Goal: Task Accomplishment & Management: Complete application form

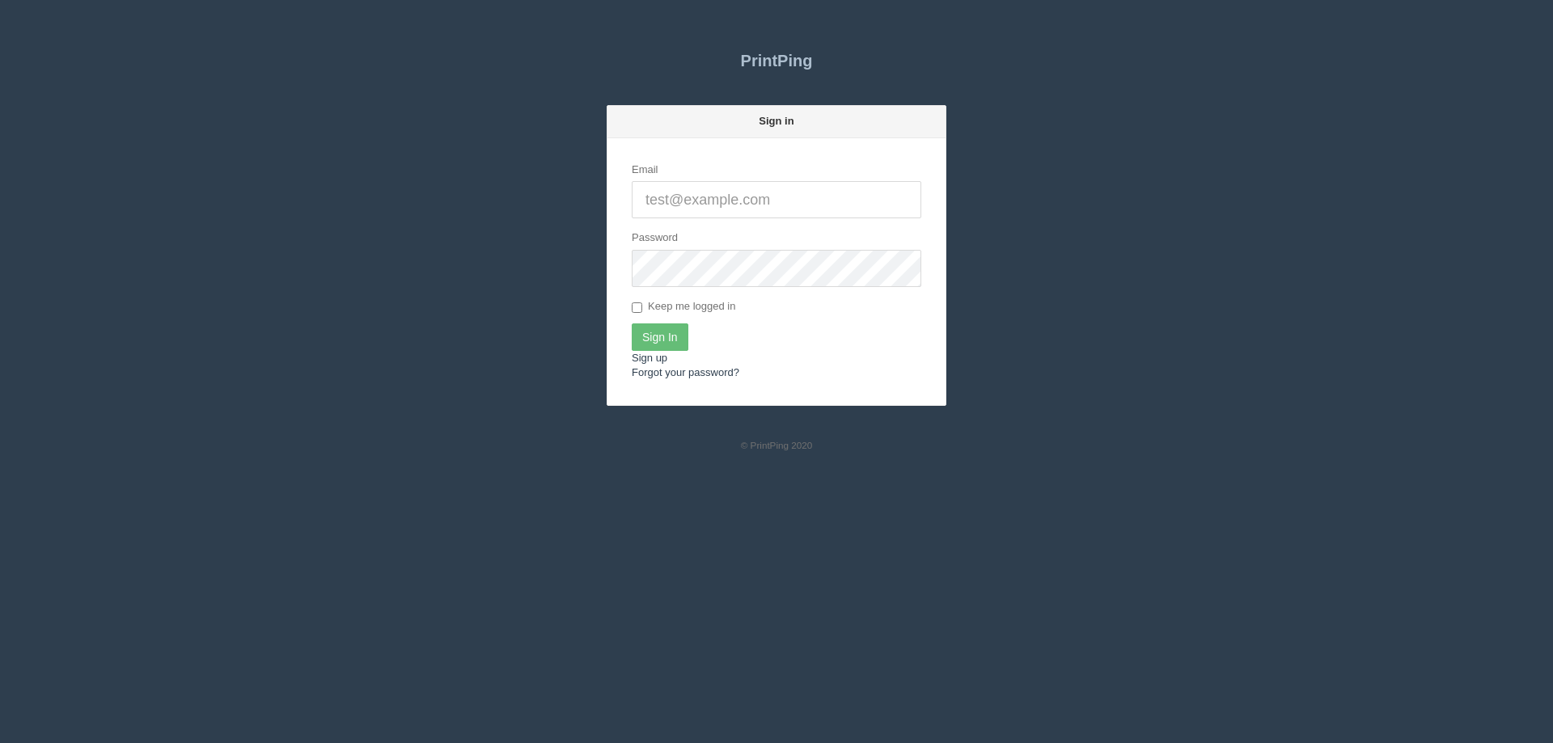
type input "[EMAIL_ADDRESS][DOMAIN_NAME]"
click at [664, 325] on input "Sign In" at bounding box center [660, 338] width 57 height 28
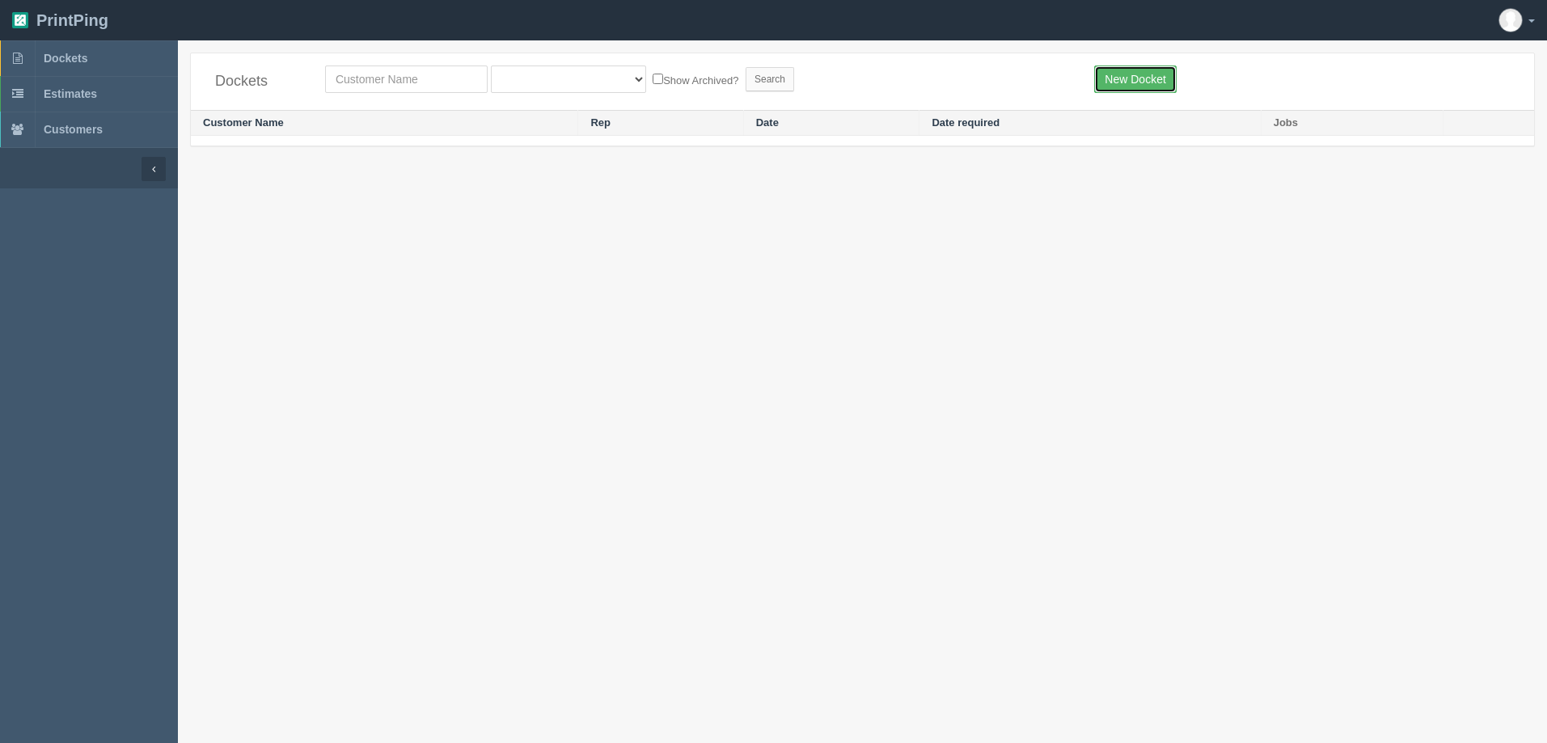
click at [1163, 76] on link "New Docket" at bounding box center [1135, 80] width 82 height 28
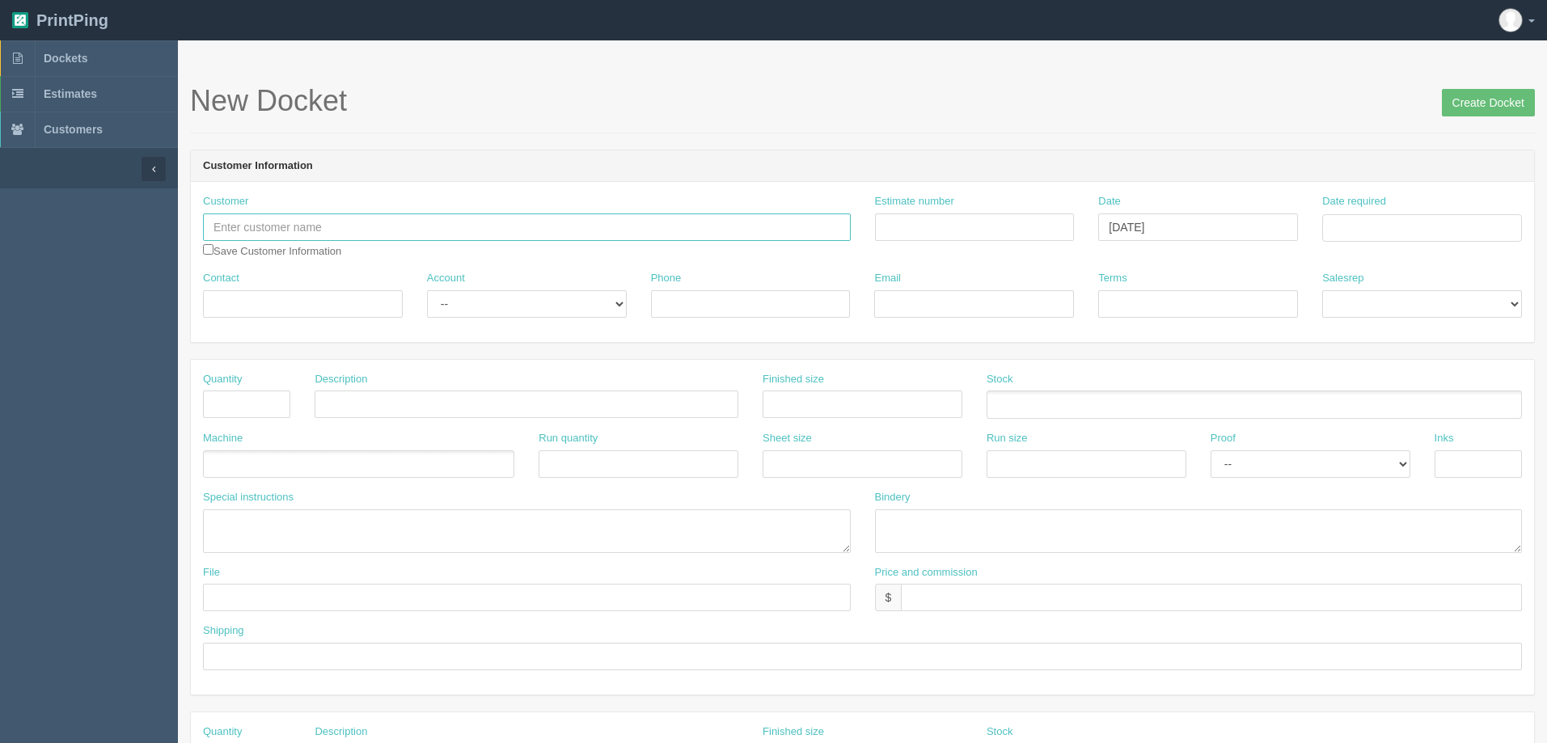
click at [459, 215] on input "text" at bounding box center [527, 228] width 648 height 28
type input "True Glow"
click at [330, 308] on input "Contact" at bounding box center [303, 304] width 200 height 28
type input "[PERSON_NAME]"
click at [608, 298] on select "-- Existing Client Allrush Client Rep Client" at bounding box center [527, 304] width 200 height 28
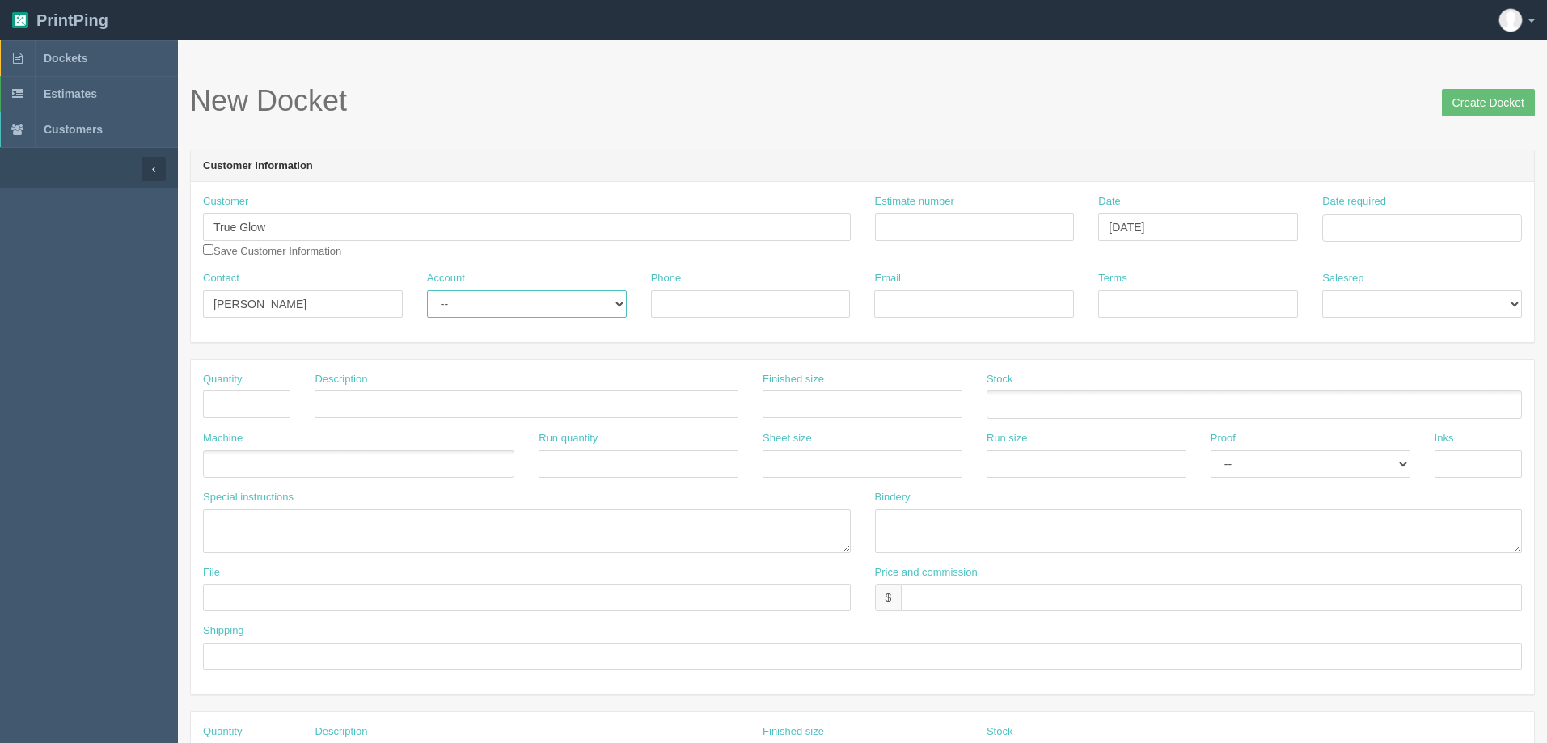
select select "Allrush Client"
click at [427, 290] on select "-- Existing Client Allrush Client Rep Client" at bounding box center [527, 304] width 200 height 28
click at [792, 301] on input "Phone" at bounding box center [751, 304] width 200 height 28
type input "[PHONE_NUMBER]"
click at [1027, 323] on div "Email" at bounding box center [974, 300] width 224 height 59
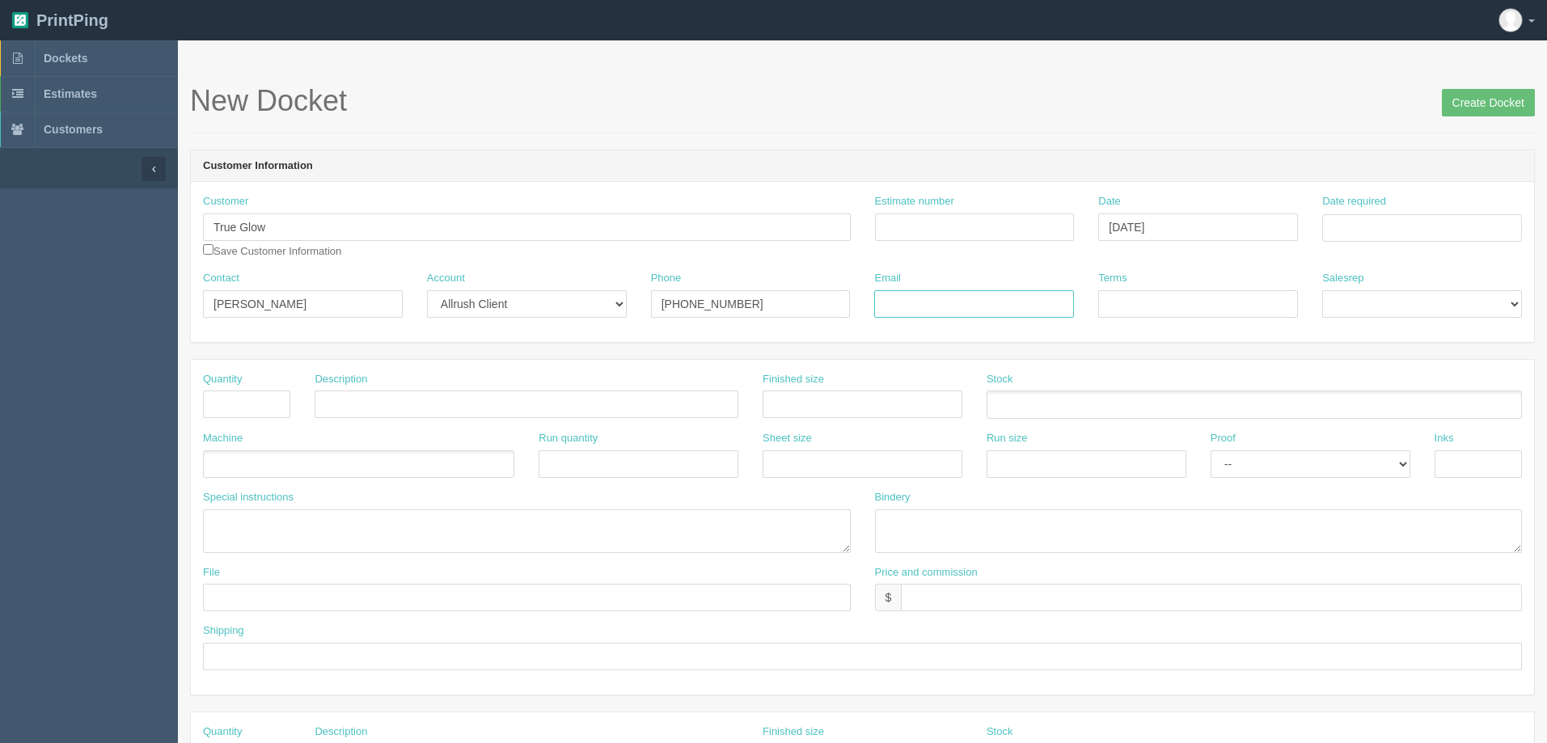
click at [1021, 316] on input "Email" at bounding box center [974, 304] width 200 height 28
type input "[EMAIL_ADDRESS][DOMAIN_NAME]"
click at [1195, 300] on input "Terms" at bounding box center [1198, 304] width 200 height 28
type input "COD"
click at [1419, 335] on div "Customer True Glow True Bird Dreams True Buch Kombucha True Custom Kitchens Tru…" at bounding box center [863, 262] width 1344 height 160
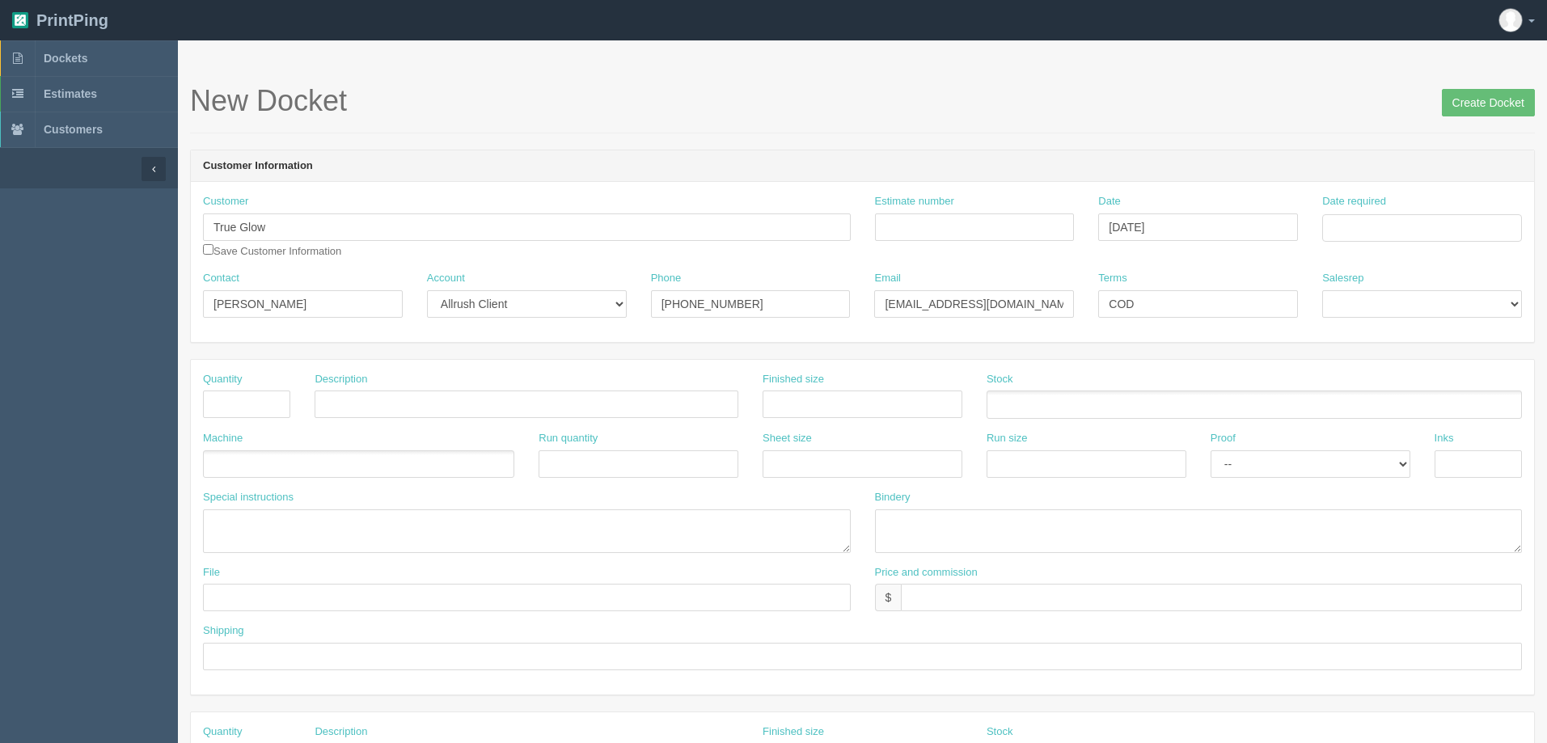
click at [1424, 322] on div "Salesrep [PERSON_NAME] [PERSON_NAME] [PERSON_NAME] [PERSON_NAME] [PERSON_NAME] …" at bounding box center [1422, 300] width 224 height 59
click at [1426, 311] on select "[PERSON_NAME] [PERSON_NAME] [PERSON_NAME] [PERSON_NAME] [PERSON_NAME] [PERSON_N…" at bounding box center [1423, 304] width 200 height 28
select select "9"
click at [1323, 290] on select "[PERSON_NAME] [PERSON_NAME] [PERSON_NAME] [PERSON_NAME] [PERSON_NAME] [PERSON_N…" at bounding box center [1423, 304] width 200 height 28
click at [1373, 222] on input "Date required" at bounding box center [1423, 228] width 200 height 28
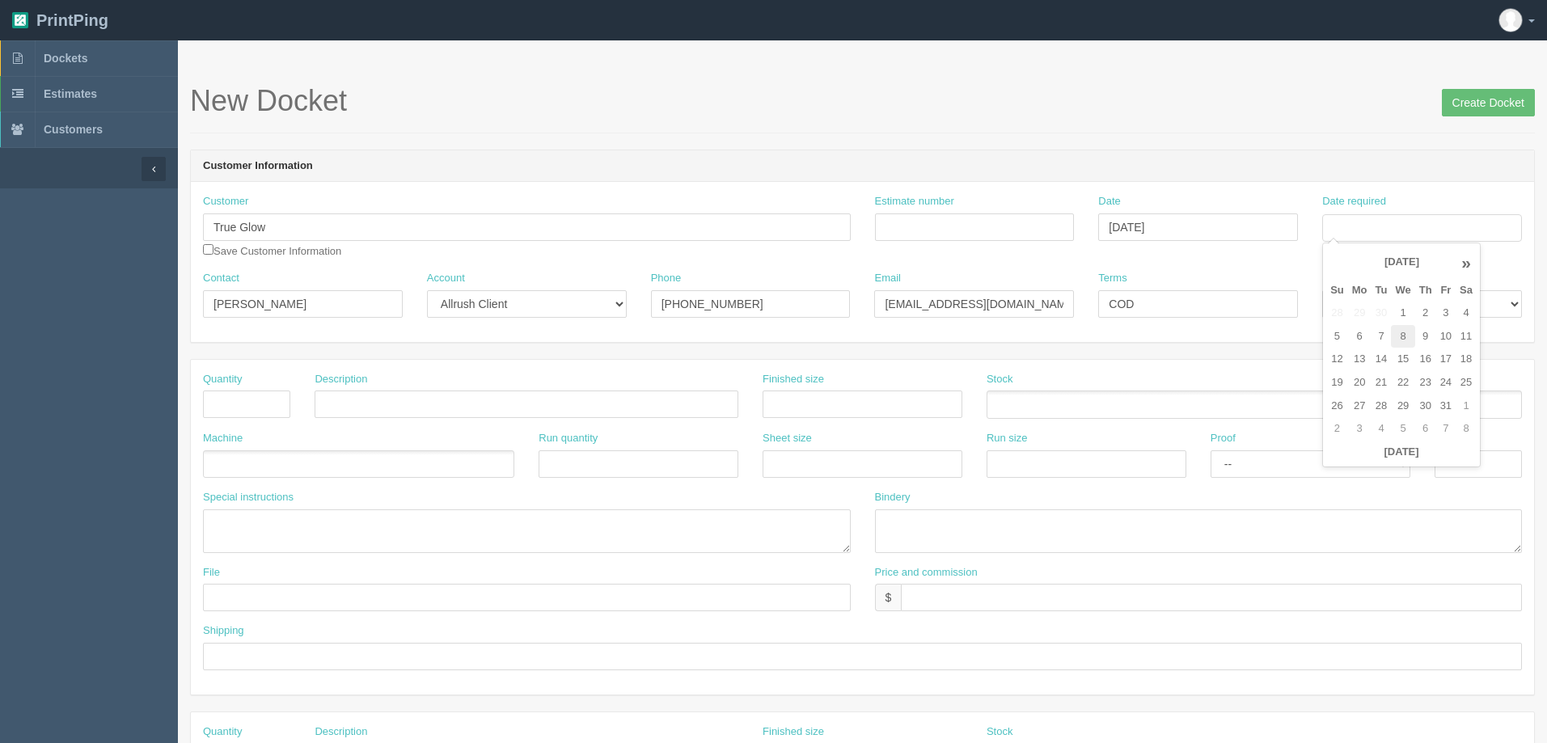
click at [1401, 337] on td "8" at bounding box center [1402, 336] width 23 height 23
type input "[DATE]"
click at [997, 231] on input "Estimate number" at bounding box center [975, 228] width 200 height 28
type input "92753"
click at [895, 406] on input "text" at bounding box center [863, 405] width 200 height 28
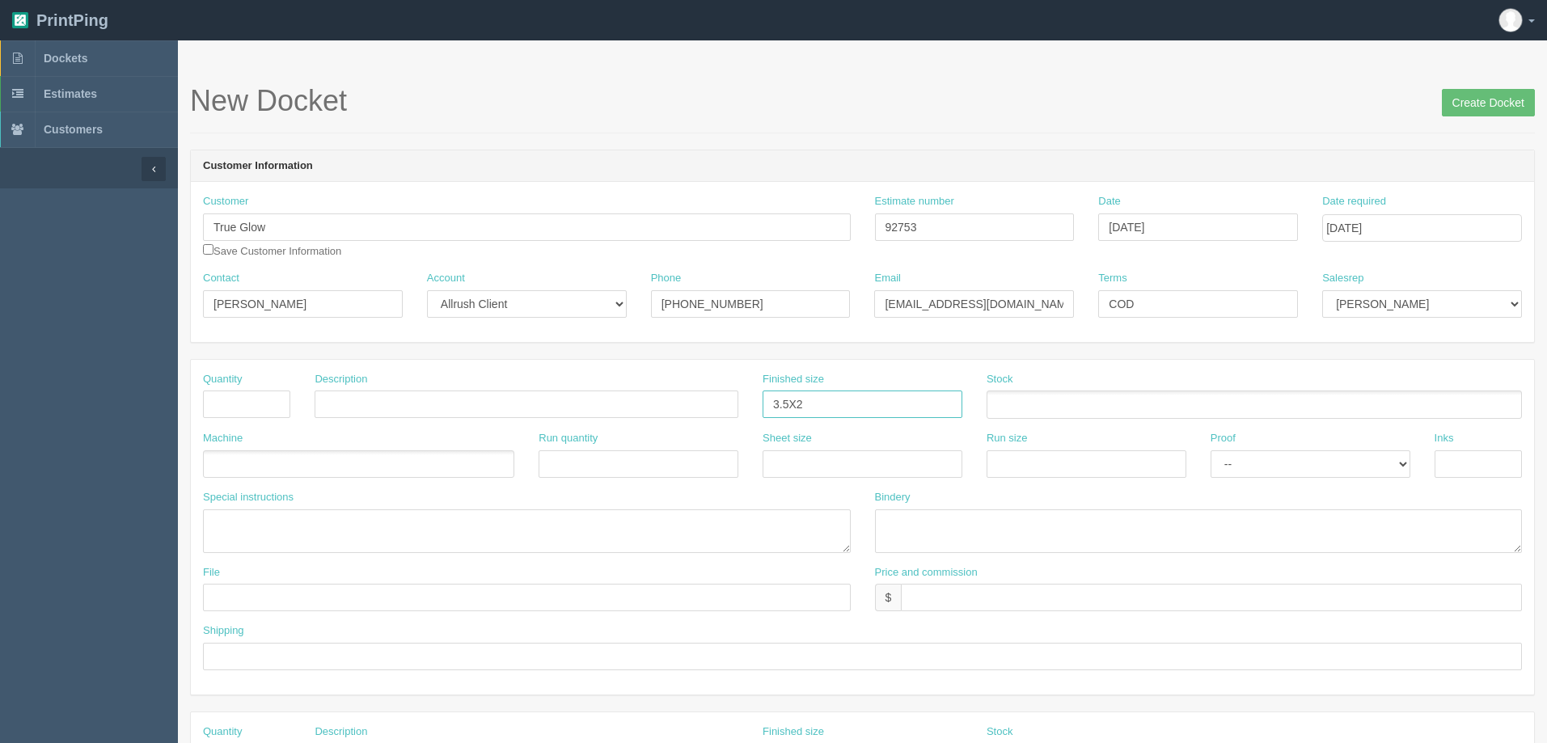
type input "3.5X2"
click at [548, 412] on input "text" at bounding box center [527, 405] width 424 height 28
type input "b"
type input "Business Card D/S -Version 1"
click at [251, 404] on input "text" at bounding box center [246, 405] width 87 height 28
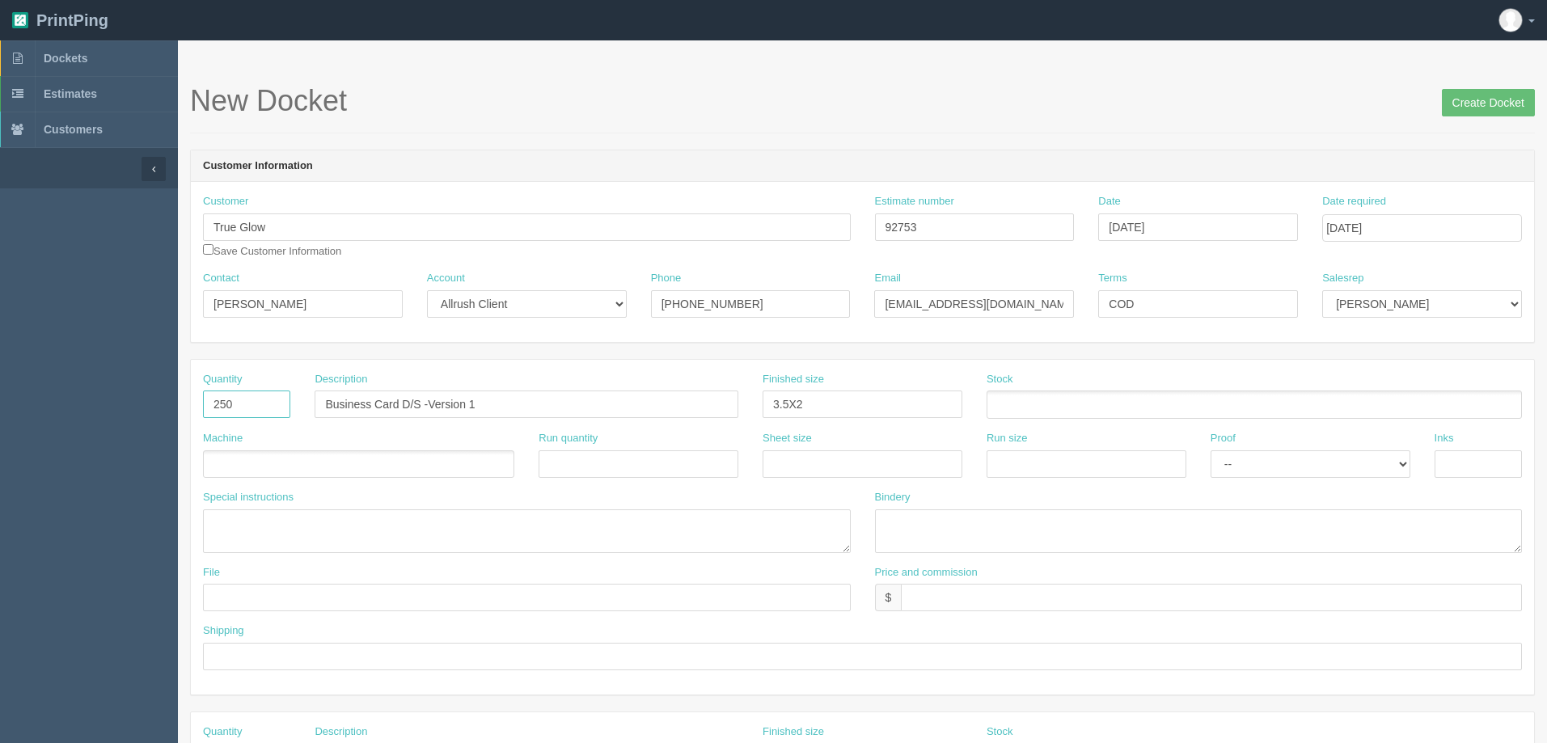
type input "250"
click at [302, 465] on ul at bounding box center [358, 465] width 311 height 28
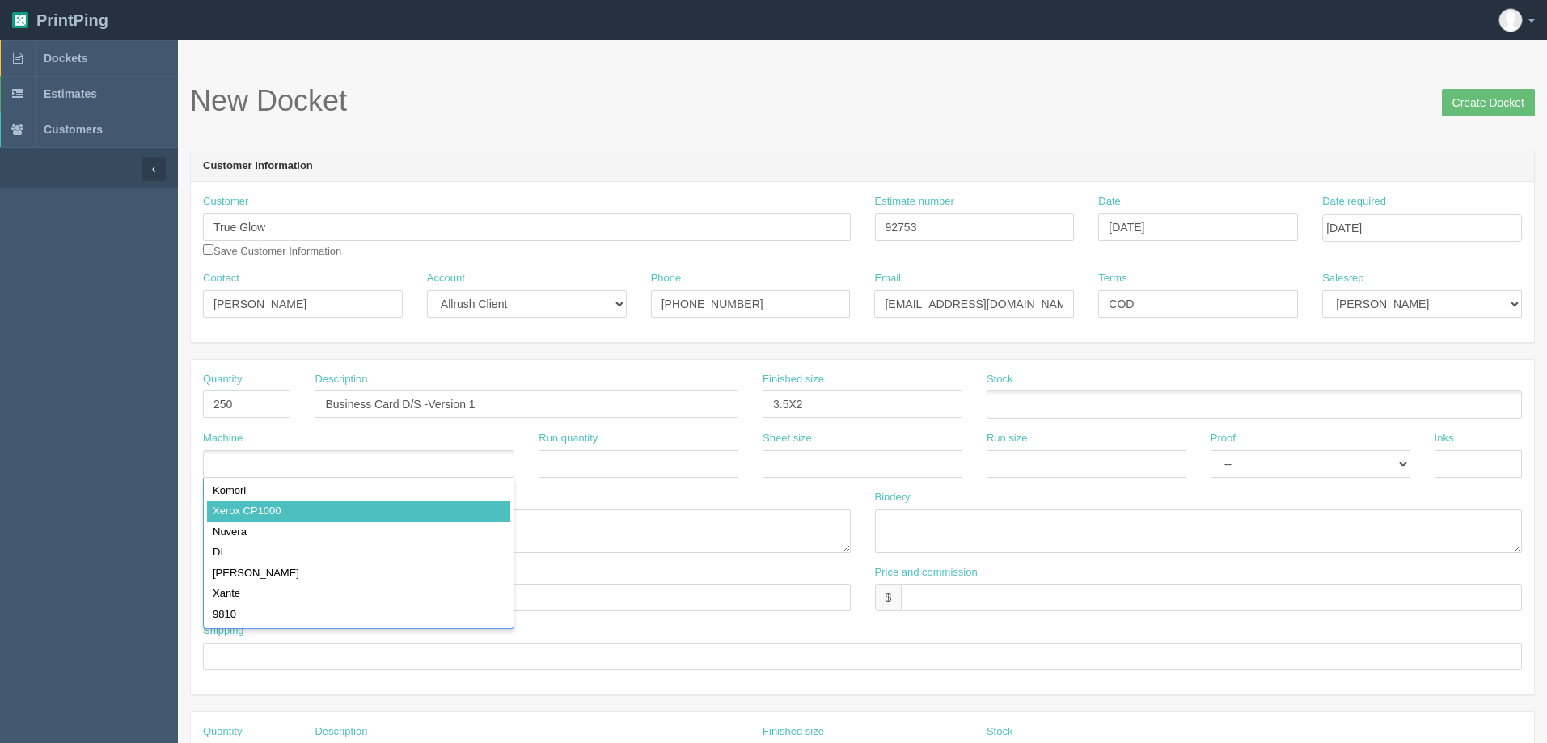
type input "Xerox CP1000"
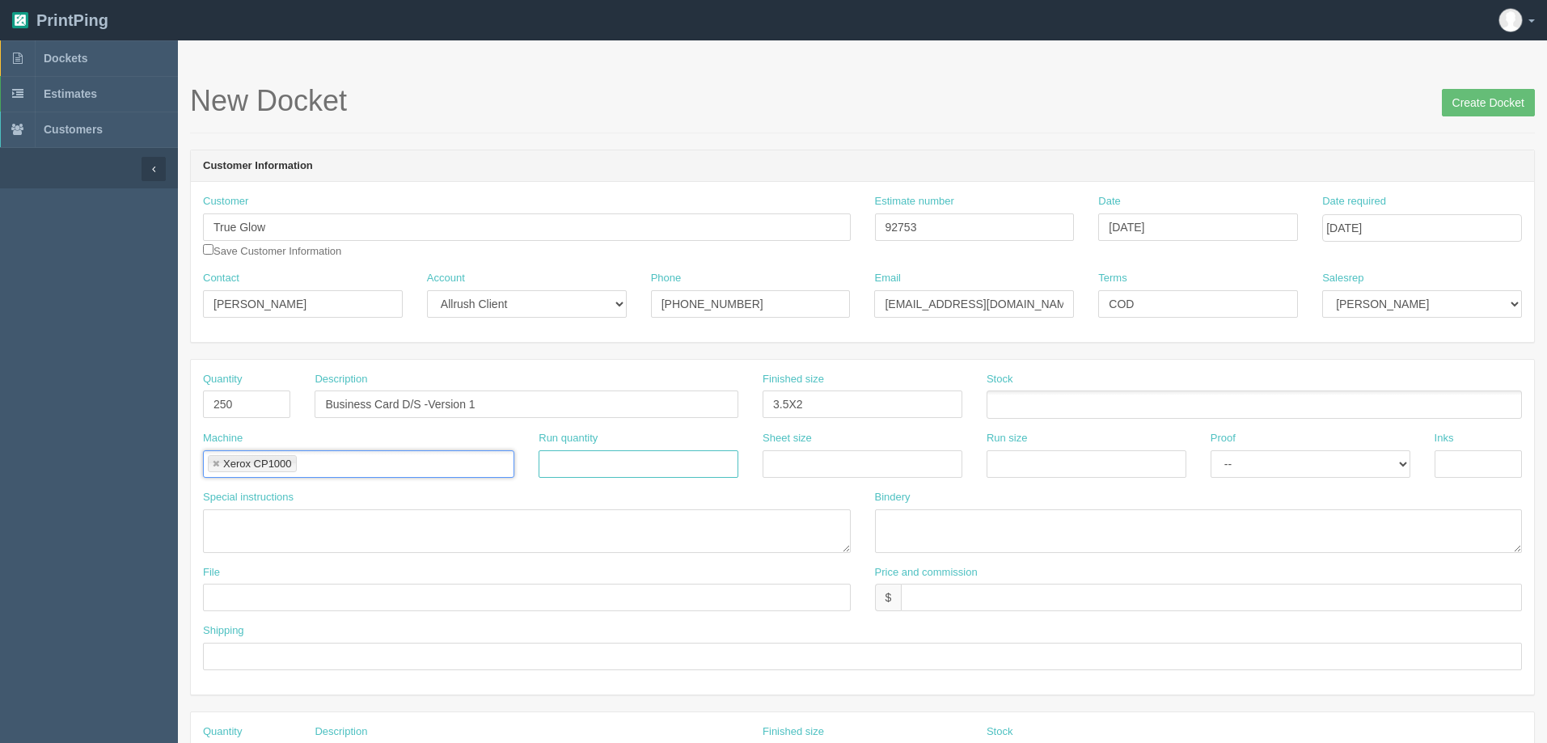
click at [605, 465] on input "text" at bounding box center [639, 465] width 200 height 28
drag, startPoint x: 1398, startPoint y: 472, endPoint x: 1380, endPoint y: 472, distance: 17.8
click at [1398, 472] on select "-- Email Hard Copy" at bounding box center [1311, 465] width 200 height 28
select select "Email"
click at [1211, 451] on select "-- Email Hard Copy" at bounding box center [1311, 465] width 200 height 28
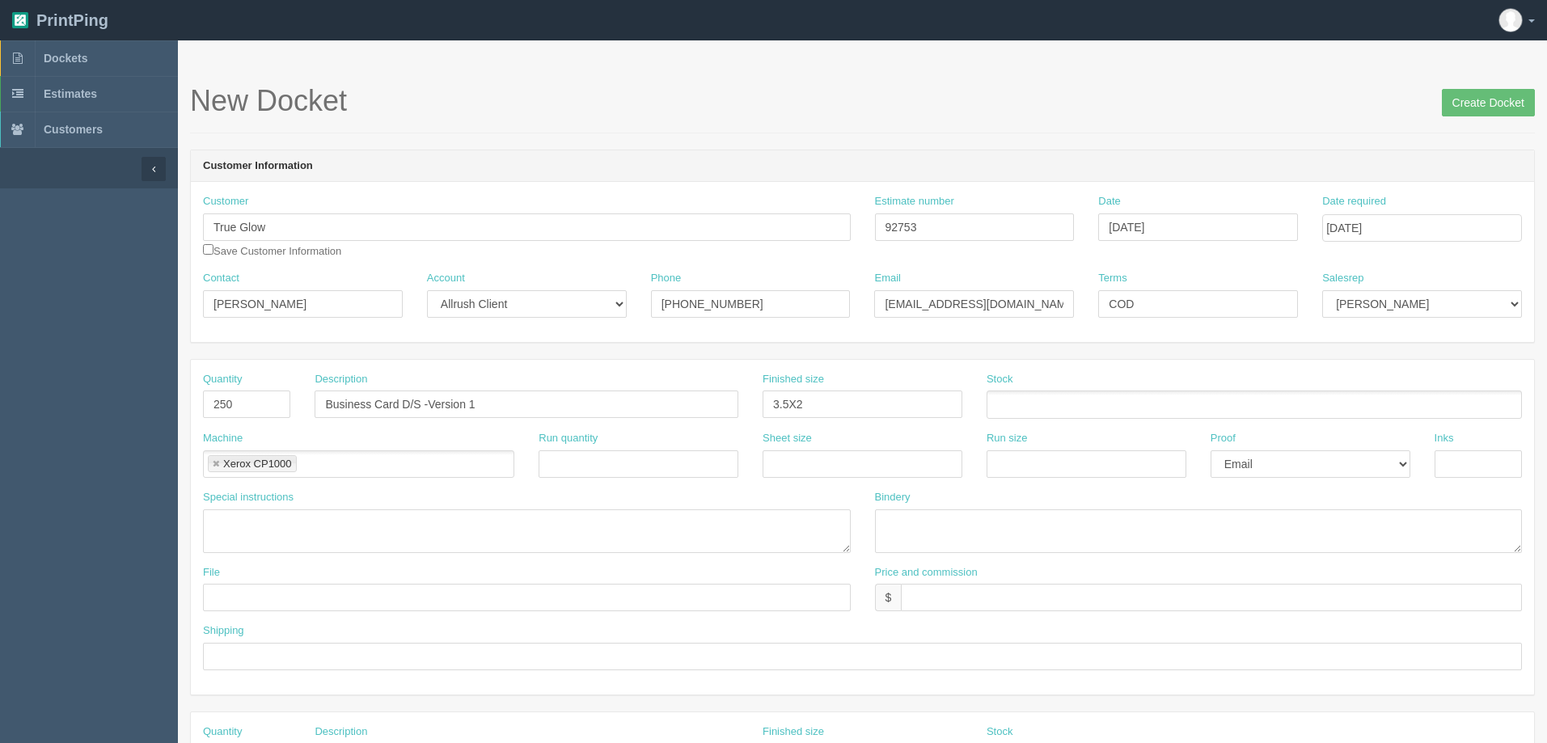
click at [1212, 412] on ul at bounding box center [1254, 405] width 535 height 28
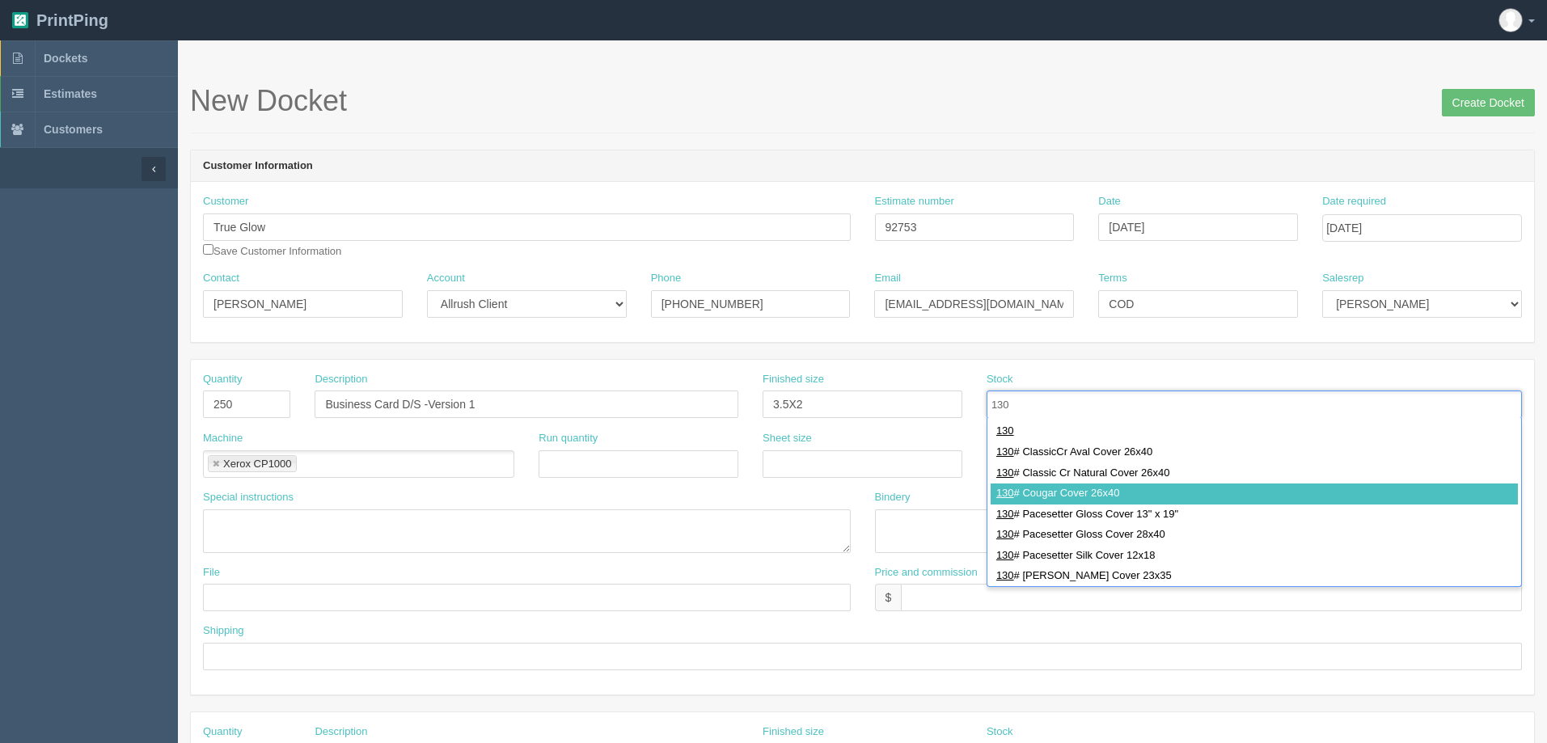
type input "130"
type input "130# Cougar Cover 26x40"
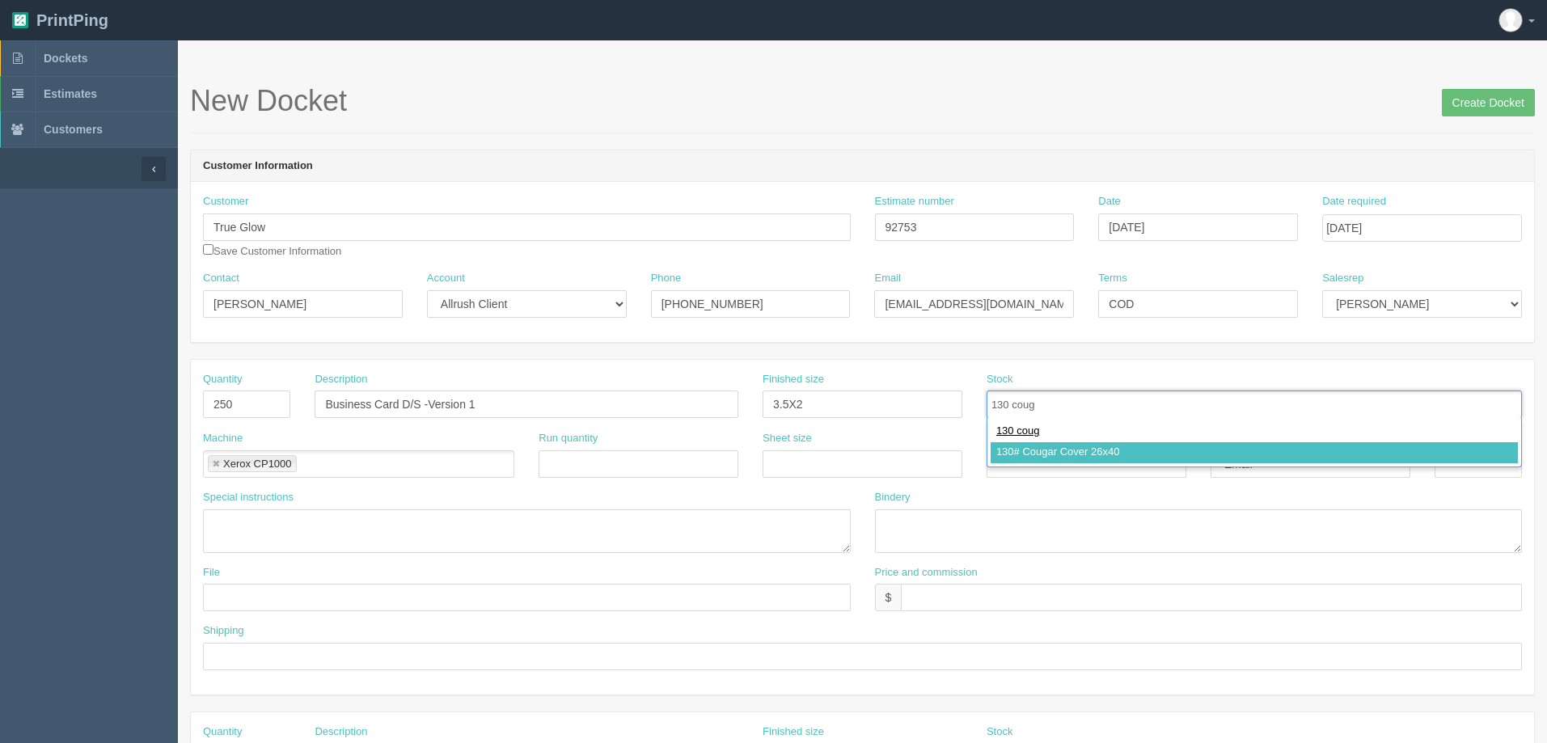
type input "130 coug"
type input "130# Cougar Cover 26x40,130# Cougar Cover 26x40"
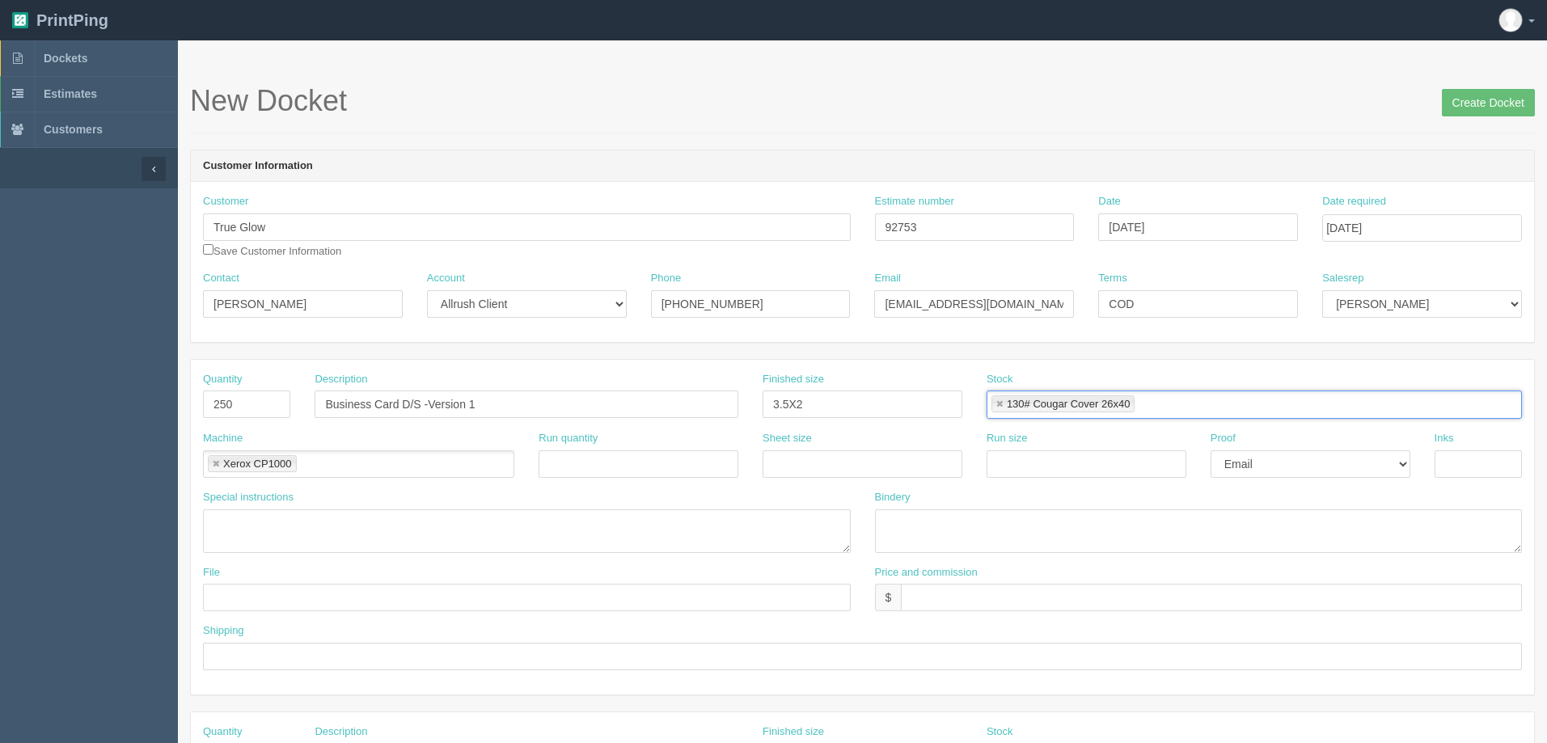
click at [1161, 403] on ul "130# Cougar Cover 26x40" at bounding box center [1254, 405] width 535 height 28
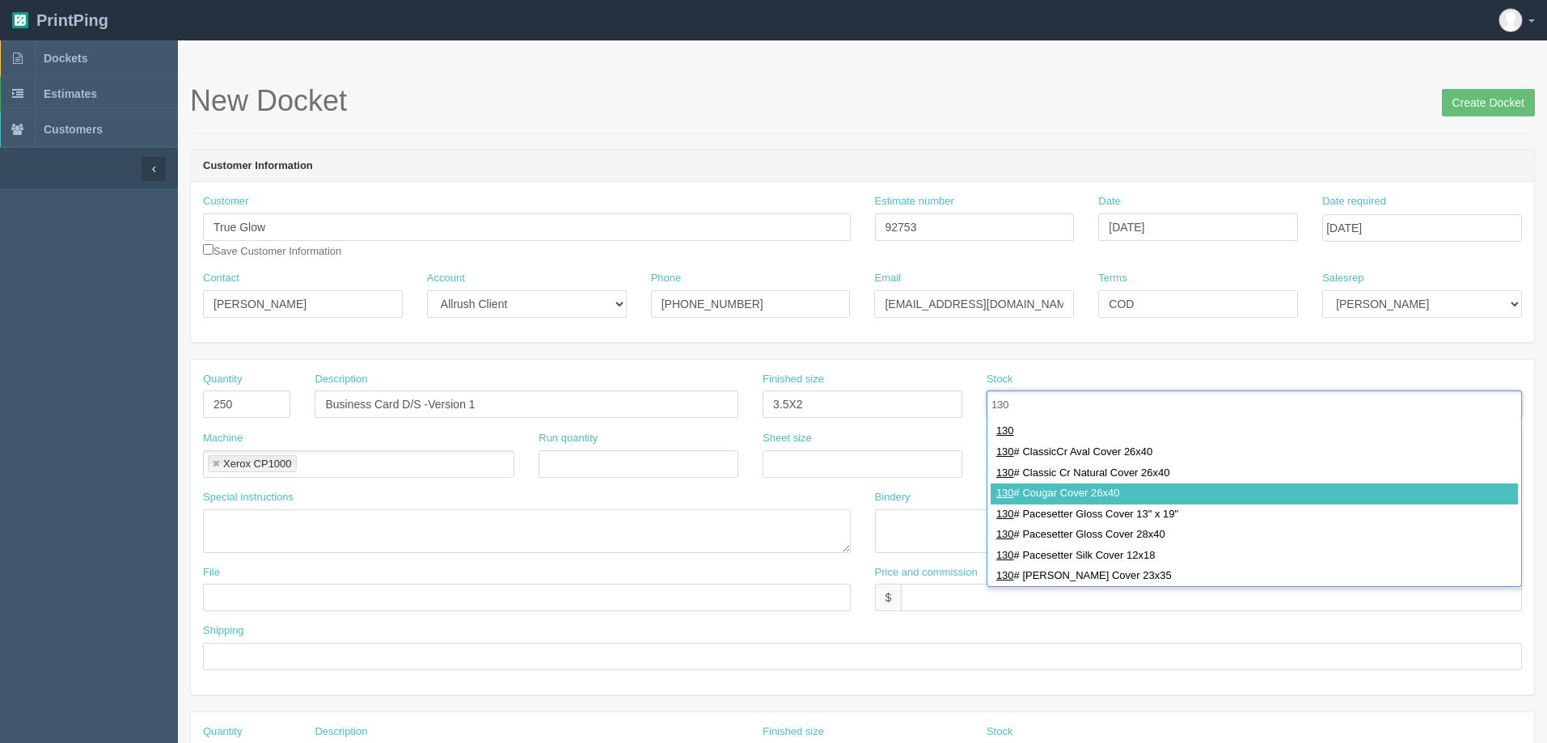
type input "130"
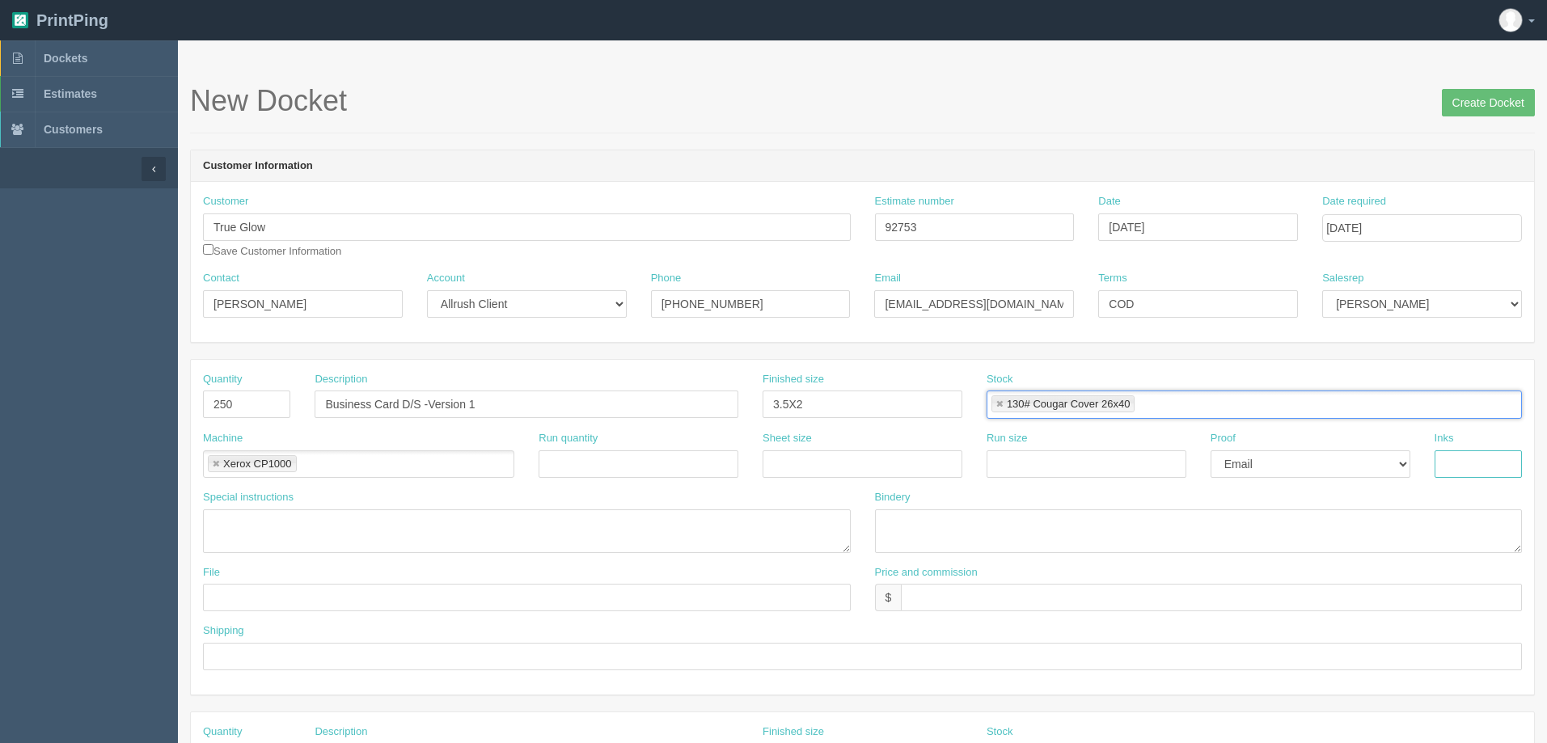
click at [1437, 462] on input "text" at bounding box center [1478, 465] width 87 height 28
type input "4/4"
click at [947, 523] on textarea at bounding box center [1199, 532] width 648 height 44
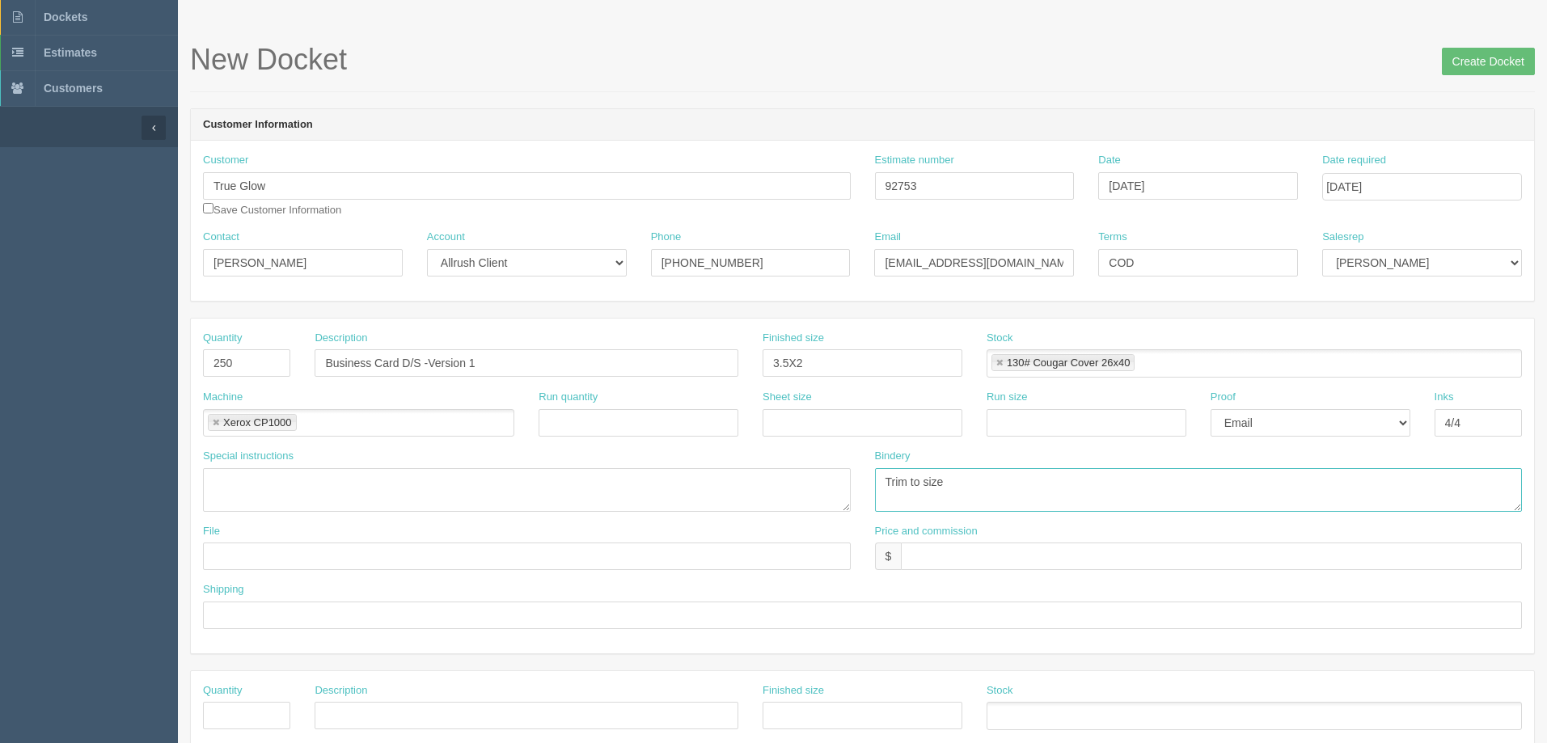
scroll to position [81, 0]
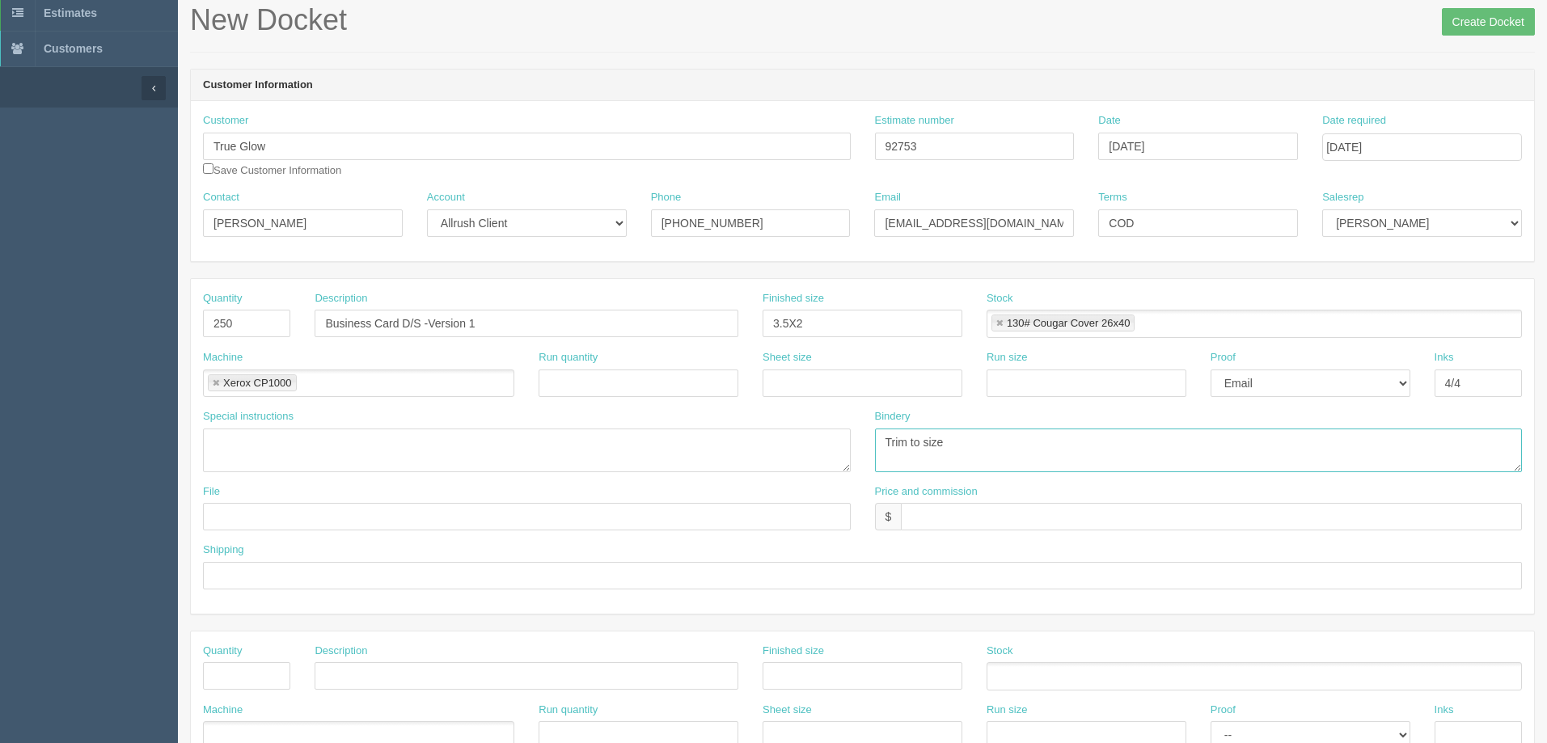
type textarea "Trim to size"
click at [986, 526] on input "text" at bounding box center [1211, 517] width 621 height 28
type input "$120 TO$5 AR$54.93"
click at [396, 514] on input "text" at bounding box center [527, 517] width 648 height 28
type input "[EMAIL_ADDRESS][DOMAIN_NAME]"
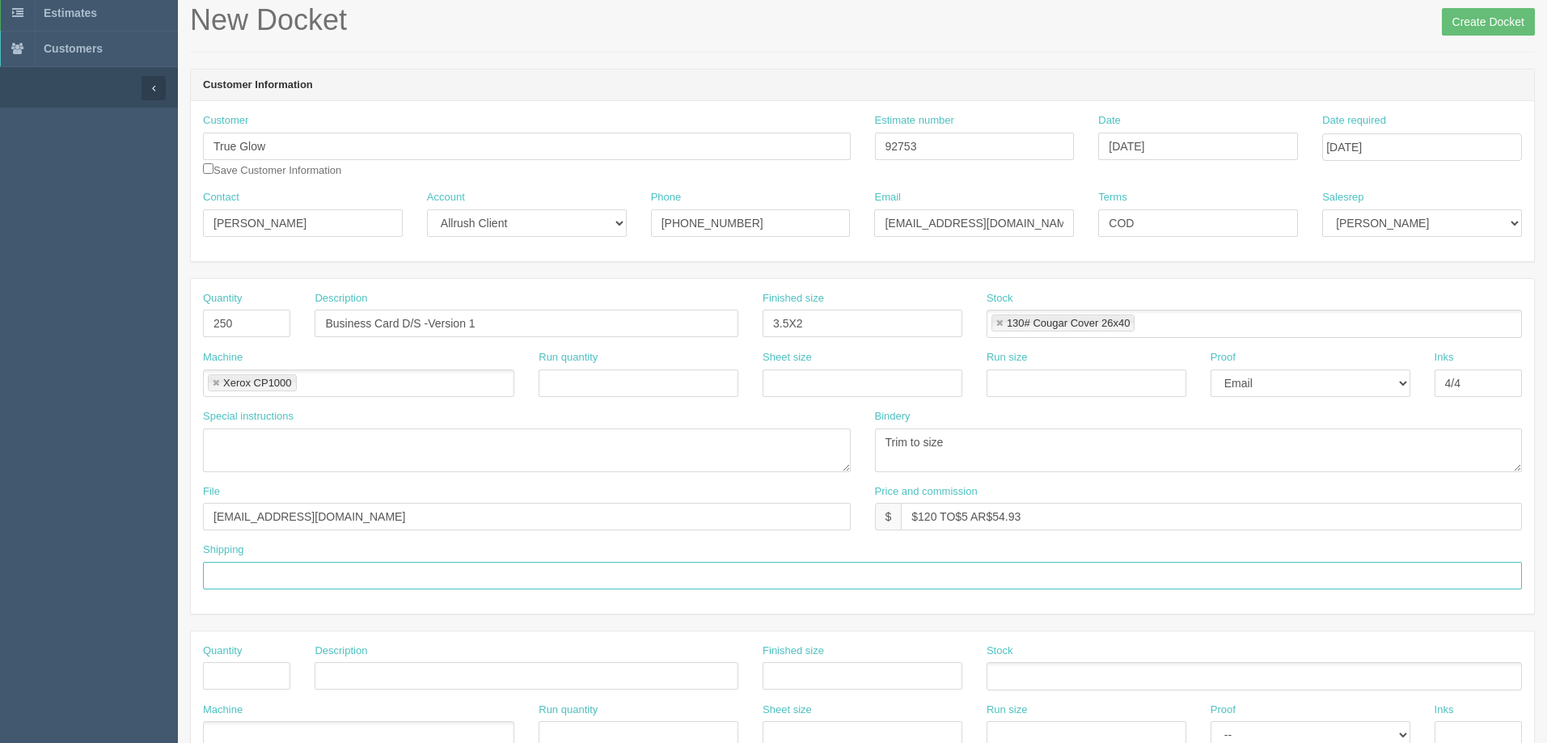
click at [376, 569] on input "text" at bounding box center [862, 576] width 1319 height 28
drag, startPoint x: 308, startPoint y: 575, endPoint x: 149, endPoint y: 557, distance: 160.3
click at [149, 557] on section "Dockets Estimates Customers" at bounding box center [773, 674] width 1547 height 1429
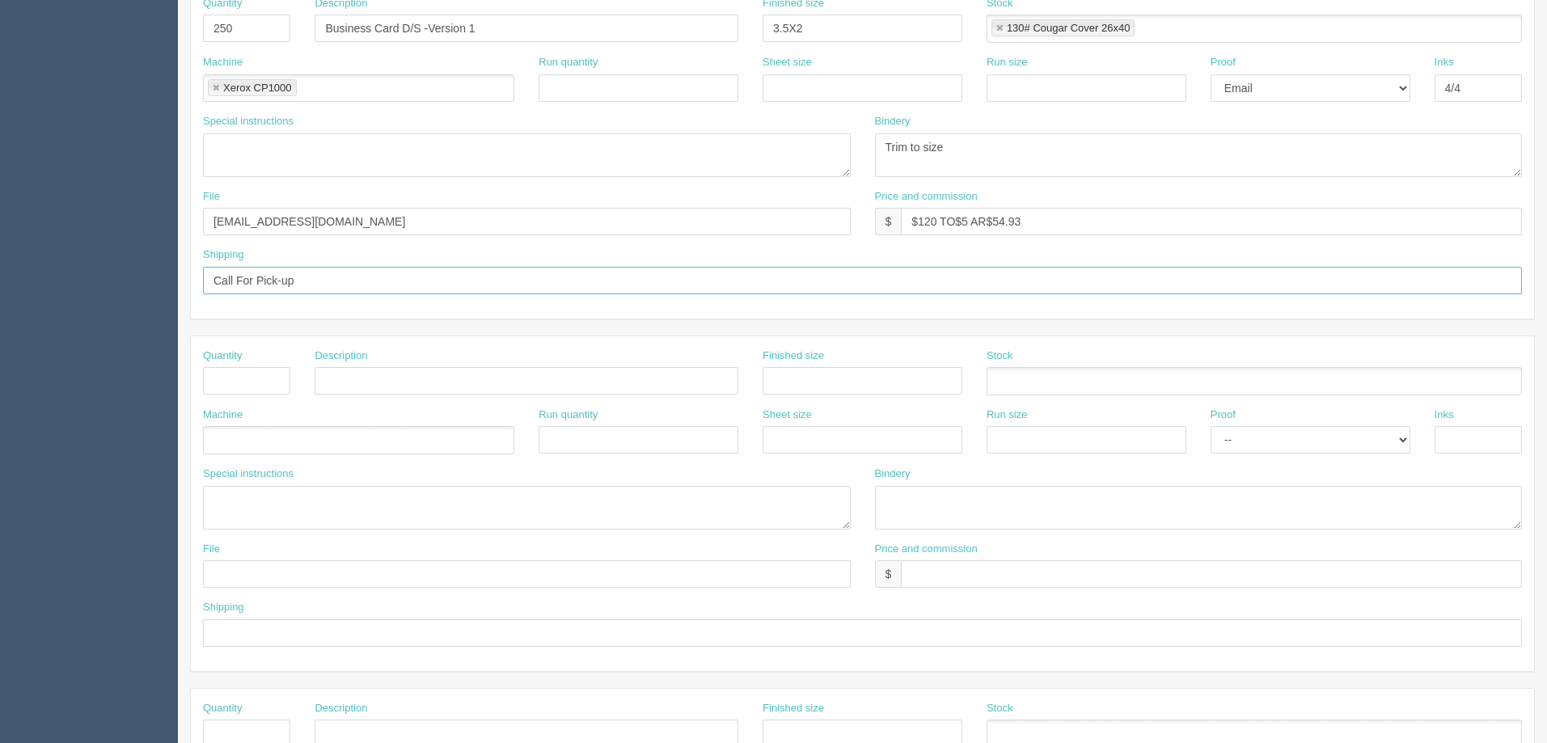
scroll to position [404, 0]
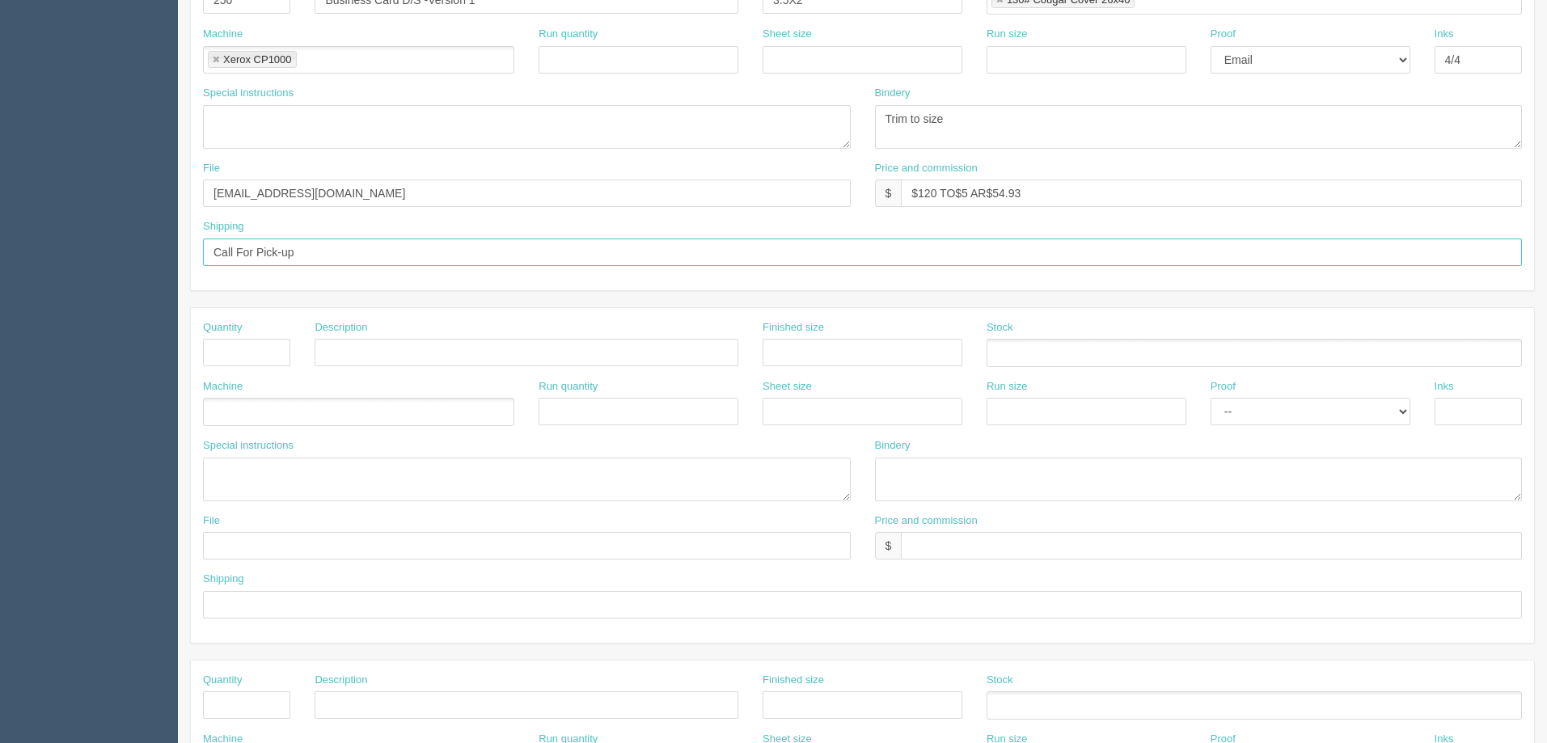
type input "Call For Pick-up"
click at [487, 608] on input "text" at bounding box center [862, 605] width 1319 height 28
paste input "Call For Pick-up"
type input "Call For Pick-up"
drag, startPoint x: 376, startPoint y: 186, endPoint x: 163, endPoint y: 177, distance: 213.7
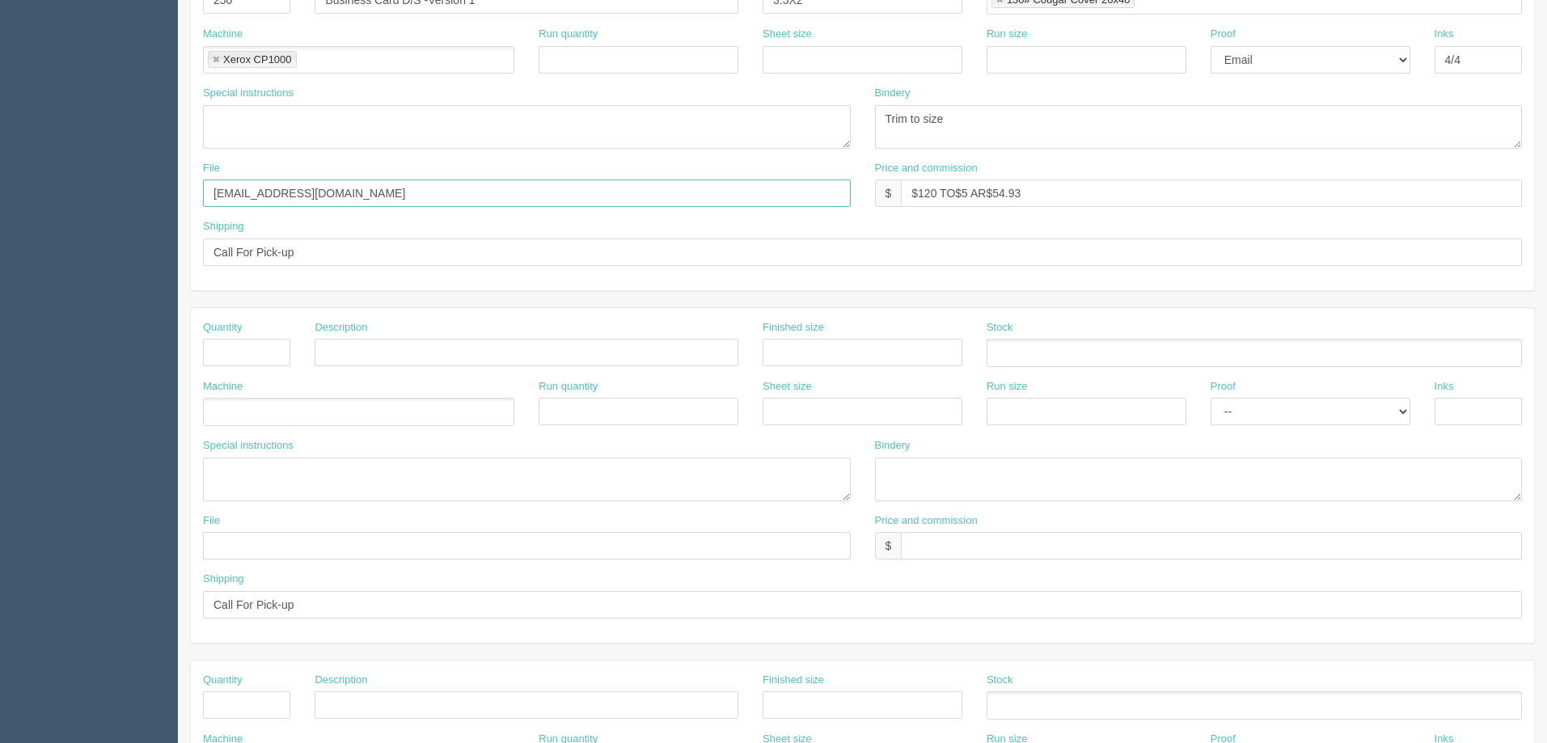
click at [163, 177] on section "Dockets Estimates Customers" at bounding box center [773, 350] width 1547 height 1429
click at [294, 551] on input "text" at bounding box center [527, 546] width 648 height 28
paste input "[EMAIL_ADDRESS][DOMAIN_NAME]"
type input "[EMAIL_ADDRESS][DOMAIN_NAME]"
click at [311, 424] on ul at bounding box center [358, 412] width 311 height 28
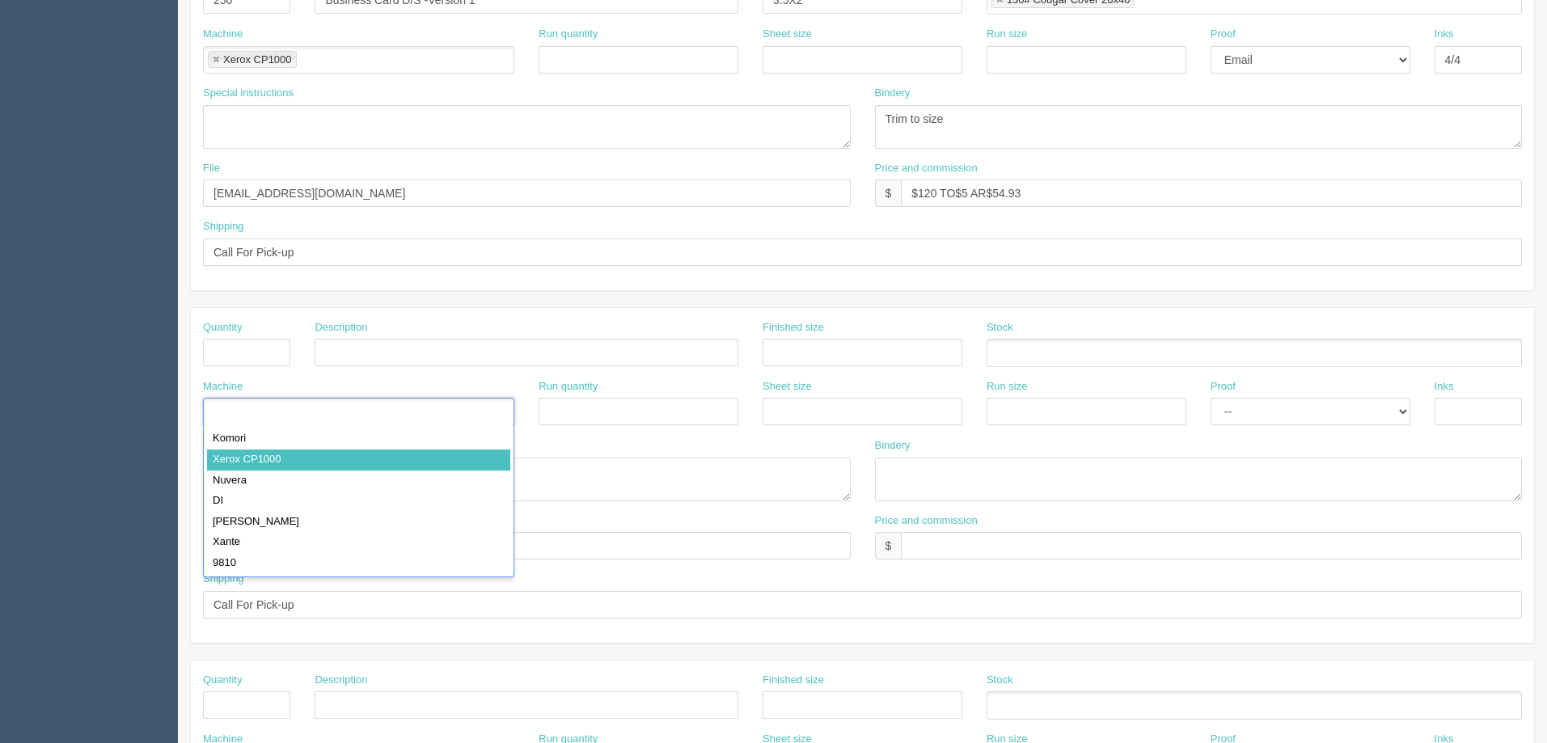
type input "Xerox CP1000"
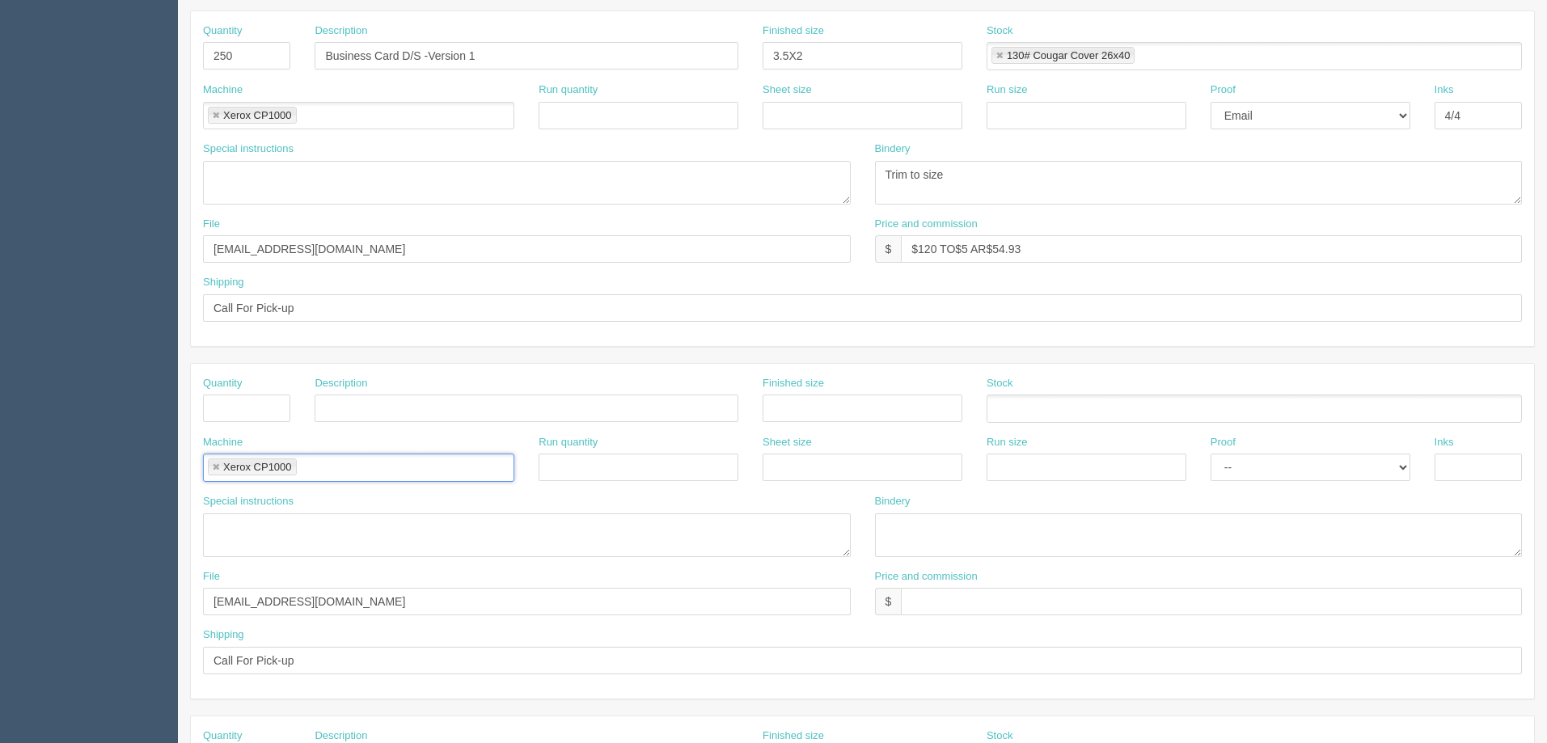
scroll to position [324, 0]
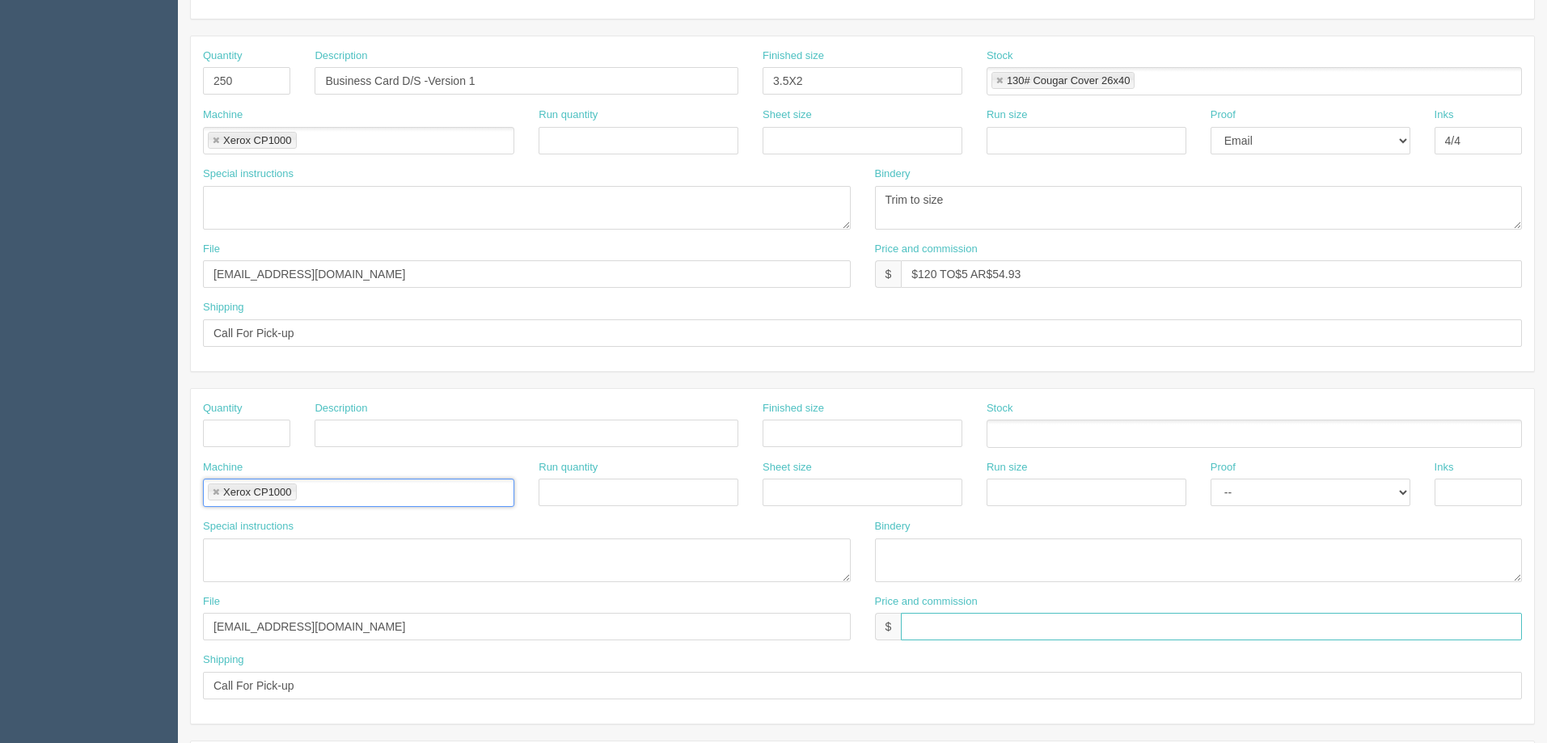
click at [1033, 631] on input "text" at bounding box center [1211, 627] width 621 height 28
type input "include"
drag, startPoint x: 994, startPoint y: 205, endPoint x: 864, endPoint y: 197, distance: 130.4
click at [866, 197] on div "Bindery Trim to size" at bounding box center [1199, 204] width 672 height 75
click at [962, 564] on textarea at bounding box center [1199, 561] width 648 height 44
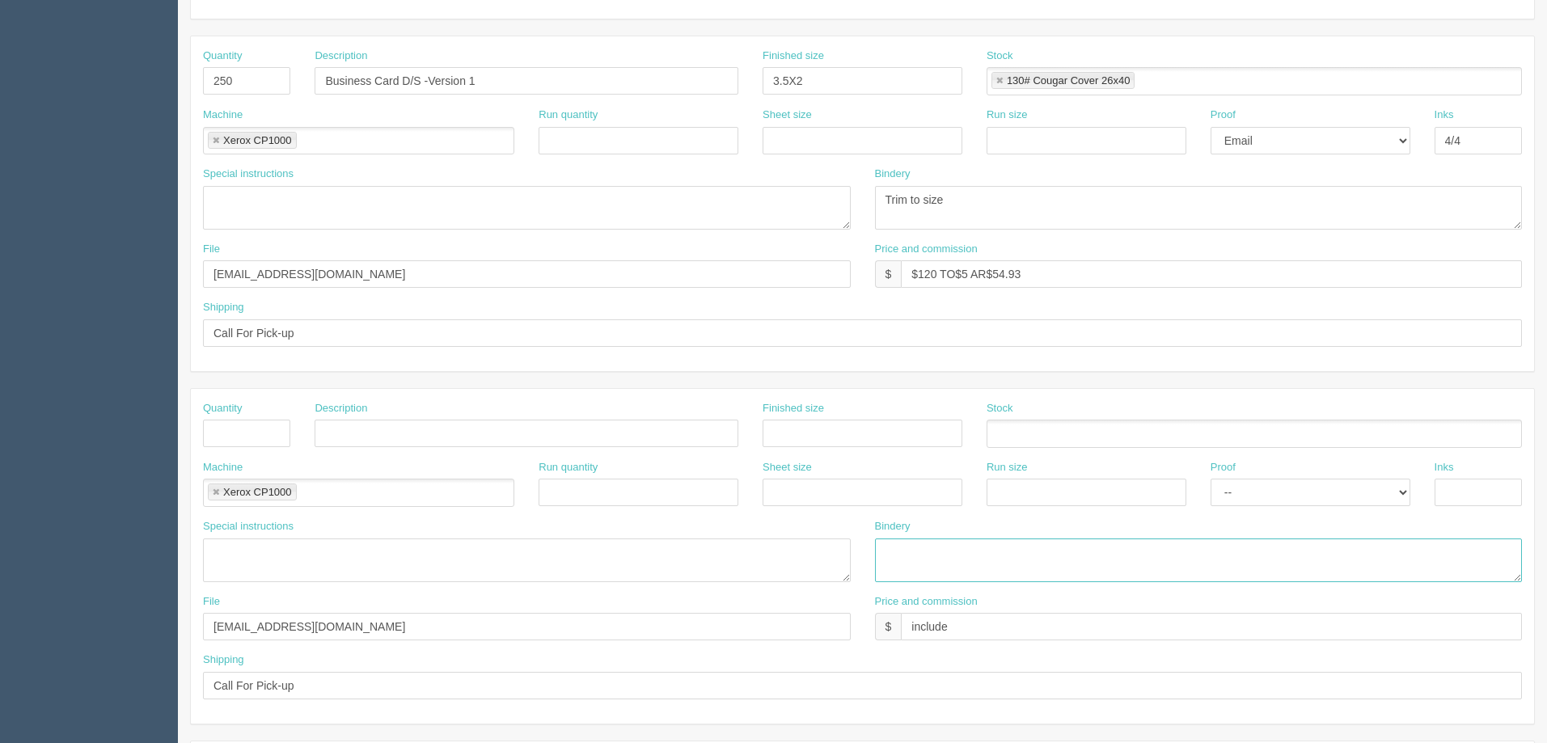
paste textarea "Trim to size"
type textarea "Trim to size"
click at [1367, 497] on select "-- Email Hard Copy" at bounding box center [1311, 493] width 200 height 28
click at [1211, 479] on select "-- Email Hard Copy" at bounding box center [1311, 493] width 200 height 28
click at [1362, 495] on select "-- Email Hard Copy" at bounding box center [1311, 493] width 200 height 28
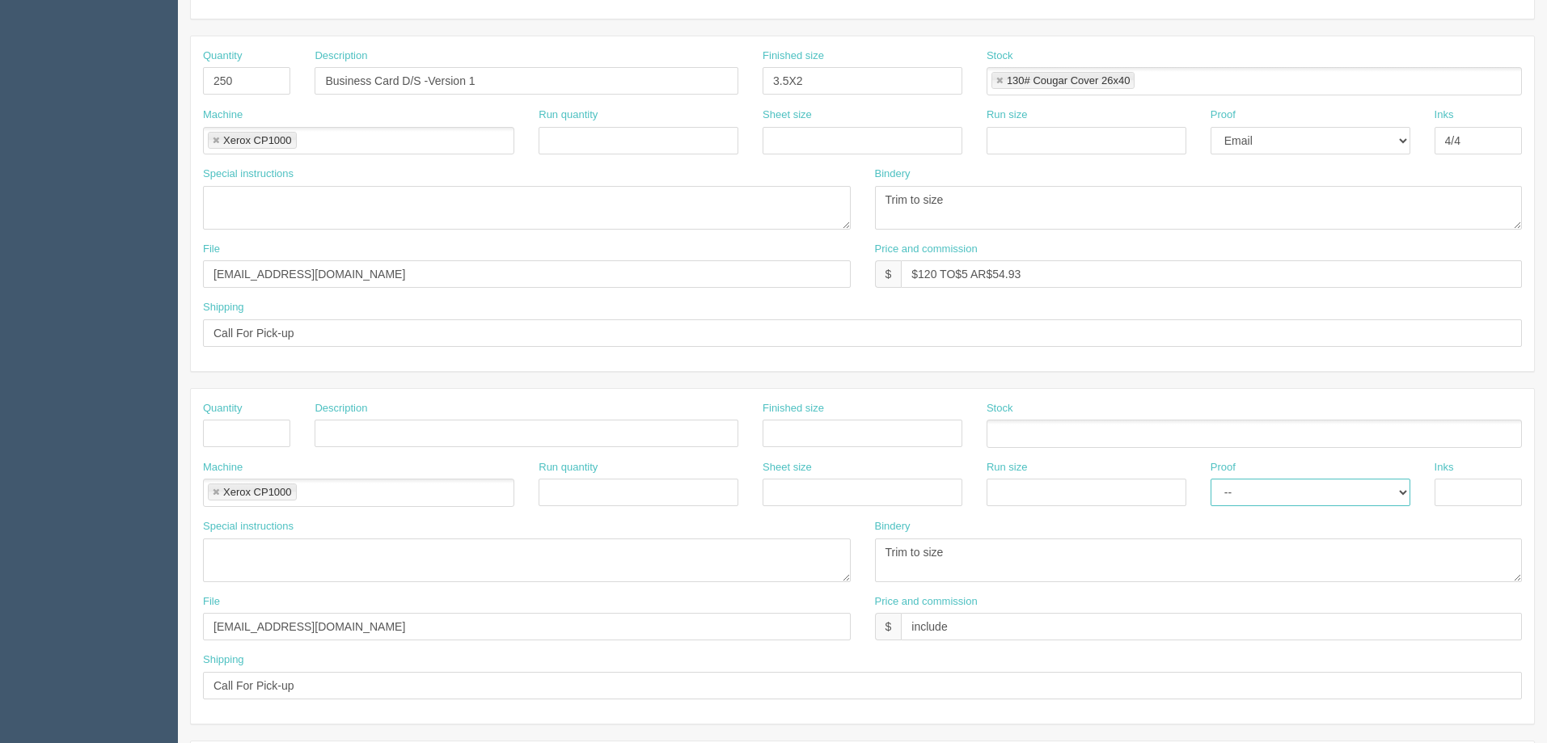
click at [1211, 479] on select "-- Email Hard Copy" at bounding box center [1311, 493] width 200 height 28
click at [1374, 514] on div "Proof -- Email Hard Copy" at bounding box center [1311, 489] width 224 height 59
click at [1363, 495] on select "-- Email Hard Copy" at bounding box center [1311, 493] width 200 height 28
select select "Email"
click at [1211, 479] on select "-- Email Hard Copy" at bounding box center [1311, 493] width 200 height 28
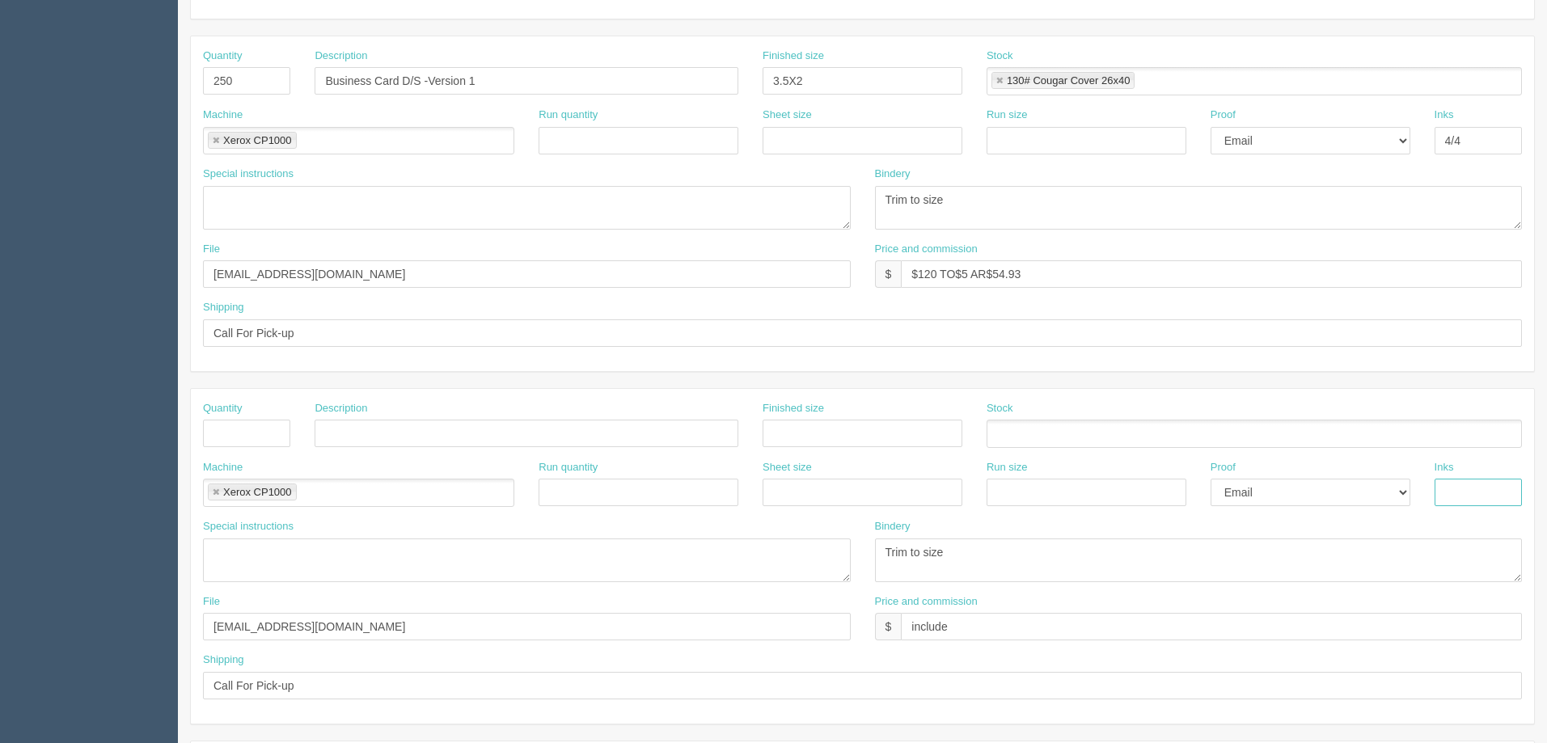
click at [1445, 494] on input "text" at bounding box center [1478, 493] width 87 height 28
type input "4/4"
click at [820, 424] on input "text" at bounding box center [863, 434] width 200 height 28
type input "3.5 x 2"
click at [1118, 420] on div "Stock" at bounding box center [1254, 424] width 535 height 47
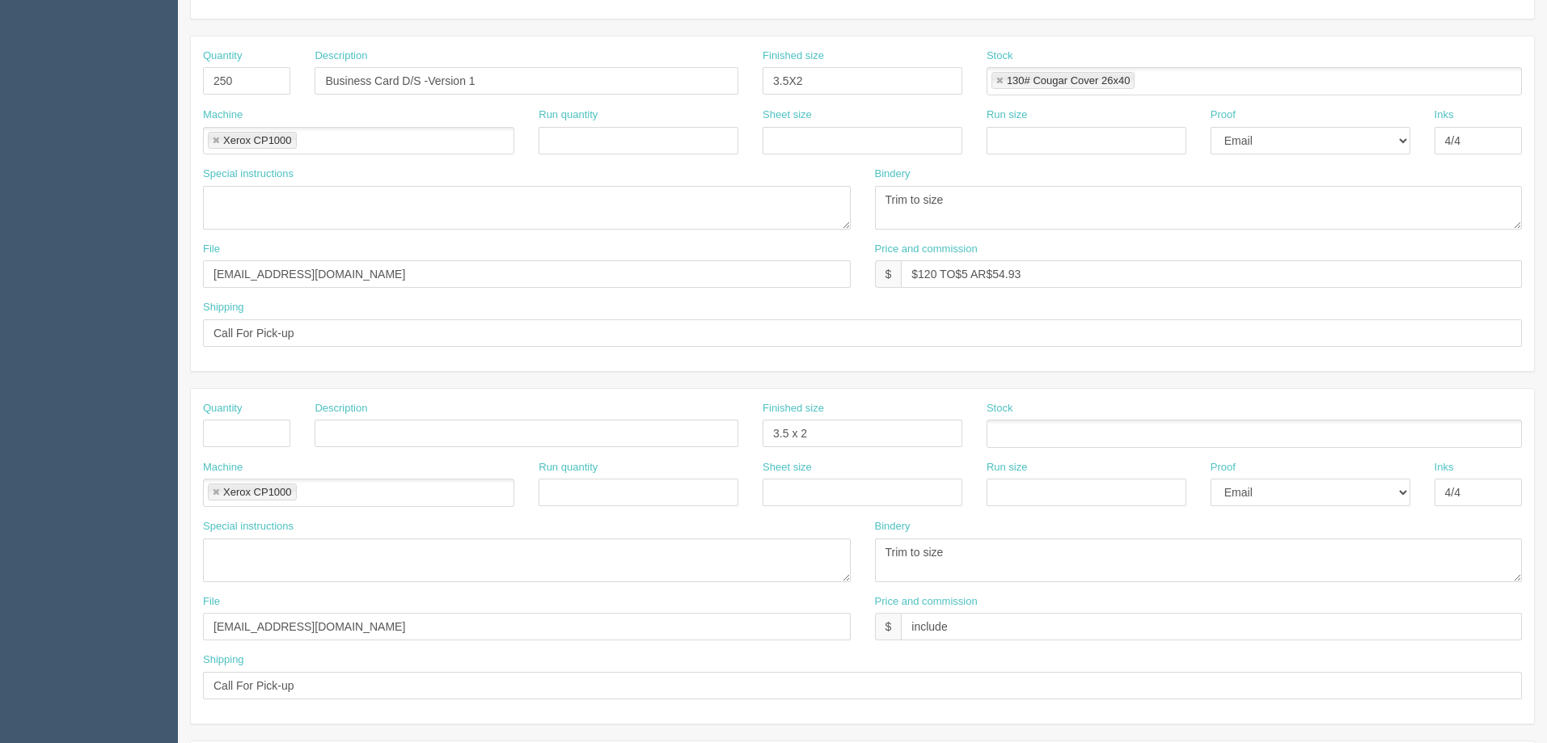
click at [1121, 442] on ul at bounding box center [1254, 434] width 535 height 28
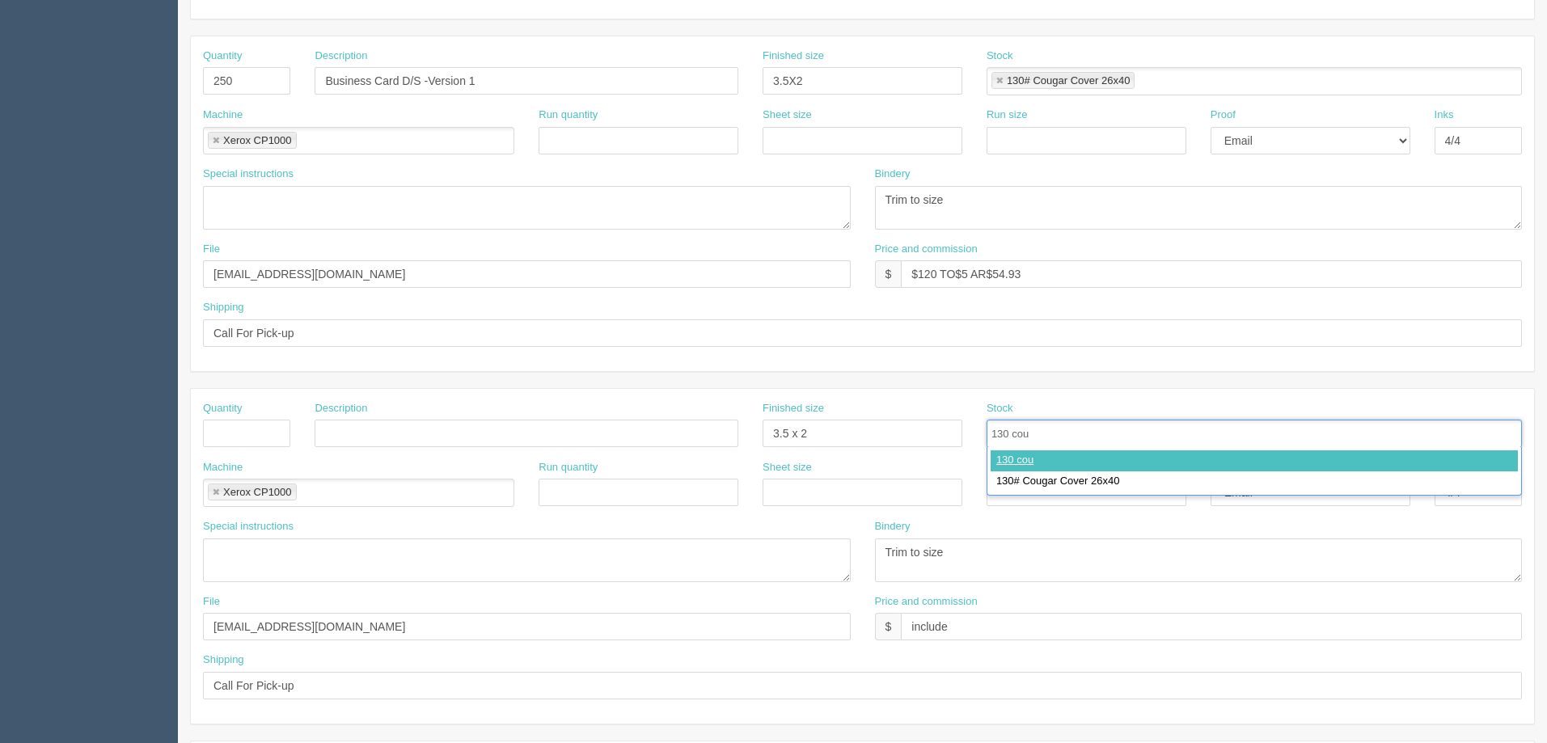
type input "130 cou"
drag, startPoint x: 1076, startPoint y: 468, endPoint x: 1075, endPoint y: 477, distance: 8.9
type input "130# Cougar Cover 26x40"
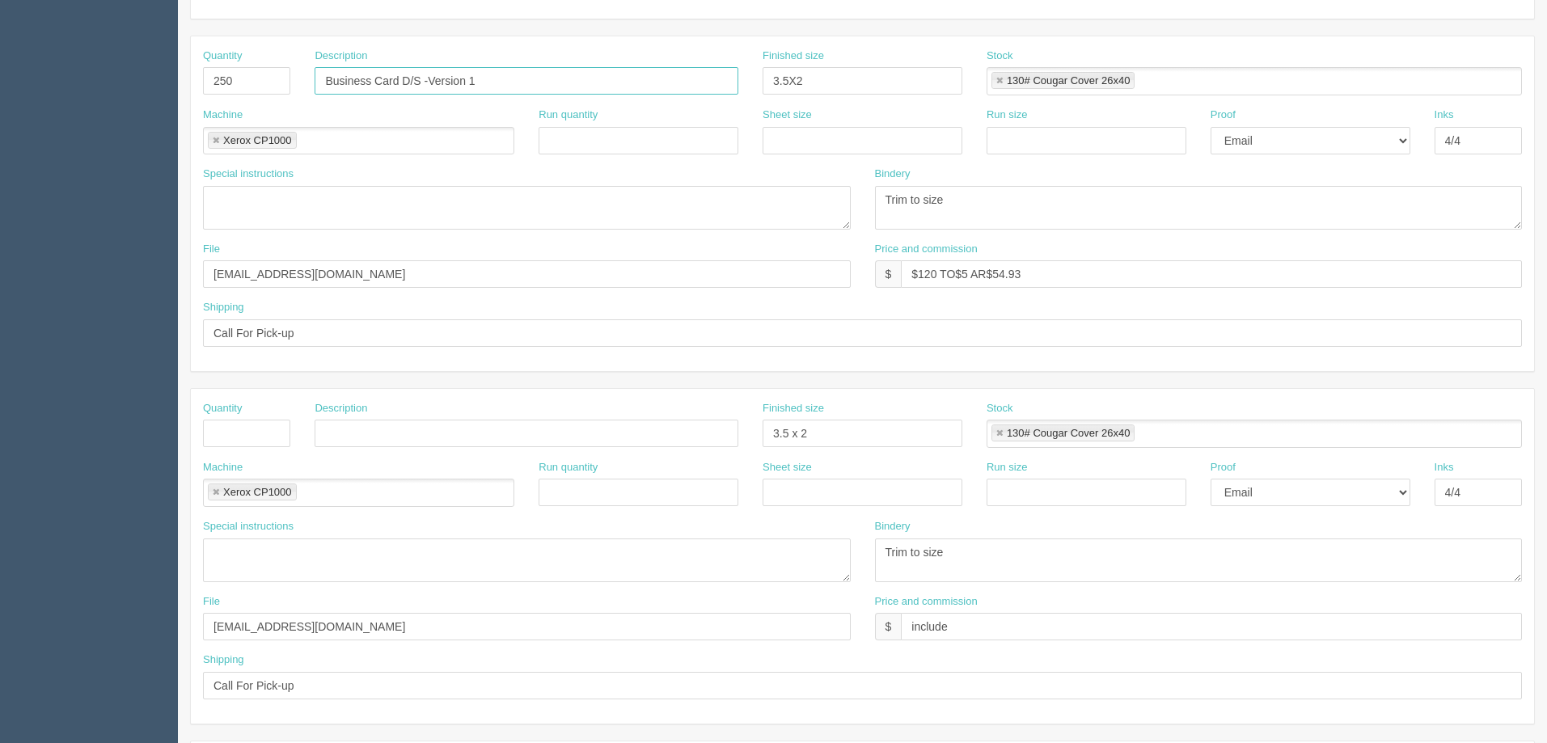
drag, startPoint x: 494, startPoint y: 86, endPoint x: 317, endPoint y: 87, distance: 177.2
click at [262, 85] on div "Quantity 250 Description Business Card D/S -Version 1 Finished size 3.5X2 Stock…" at bounding box center [863, 78] width 1344 height 59
click at [421, 440] on input "text" at bounding box center [527, 434] width 424 height 28
click at [421, 438] on input "text" at bounding box center [527, 434] width 424 height 28
paste input "Business Card D/S -Version 1"
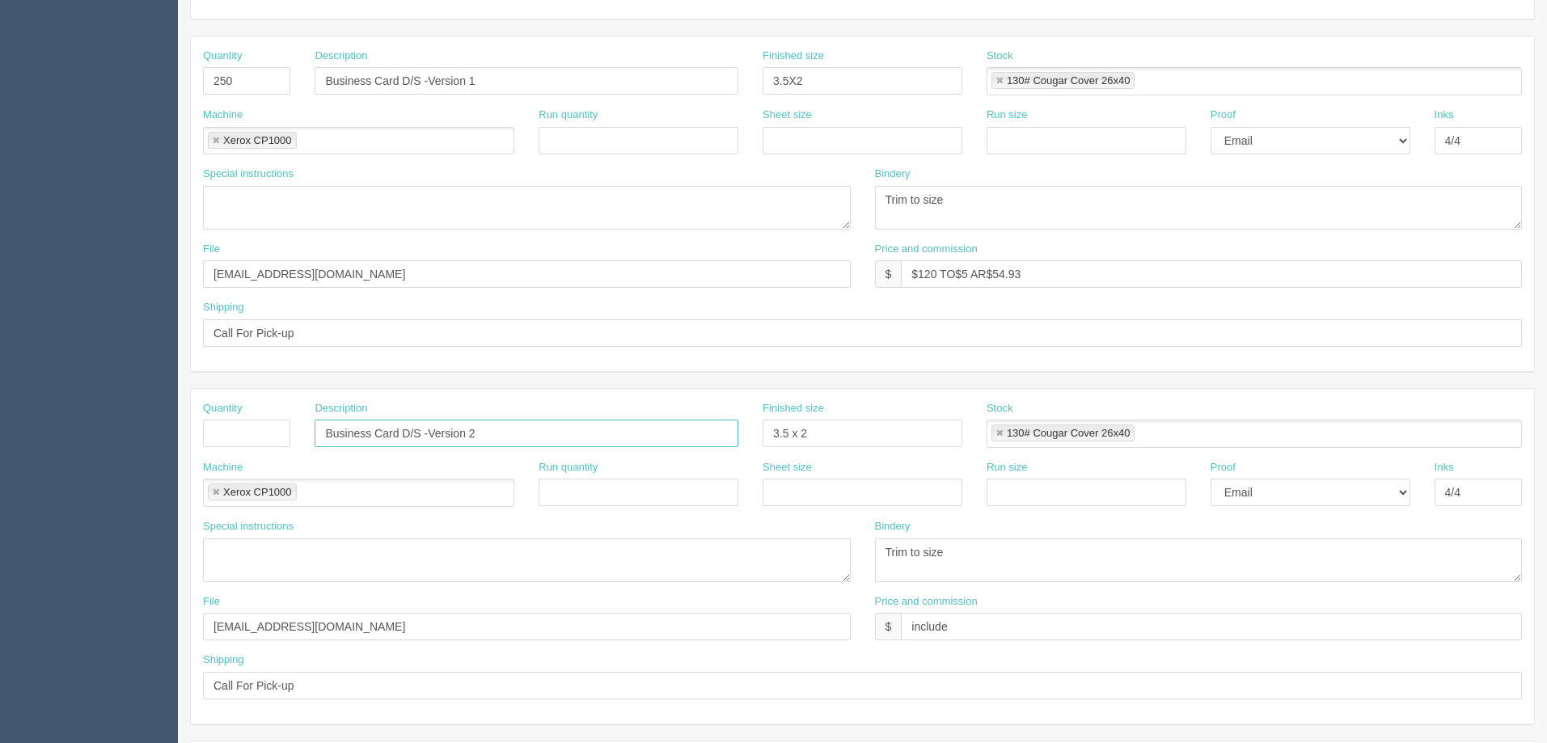
type input "Business Card D/S -Version 2"
click at [202, 439] on div "Quantity" at bounding box center [247, 430] width 112 height 59
click at [230, 432] on input "text" at bounding box center [246, 434] width 87 height 28
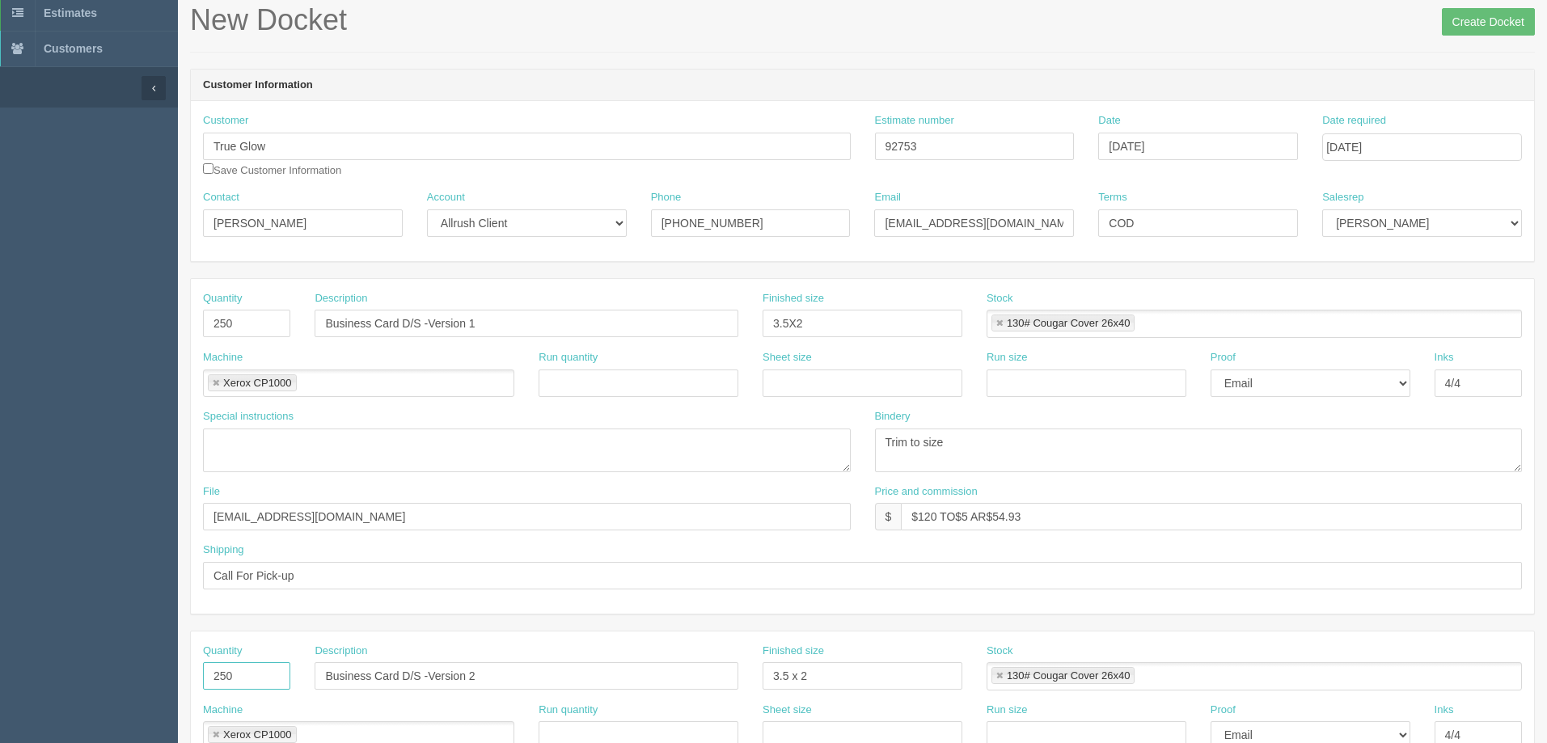
scroll to position [0, 0]
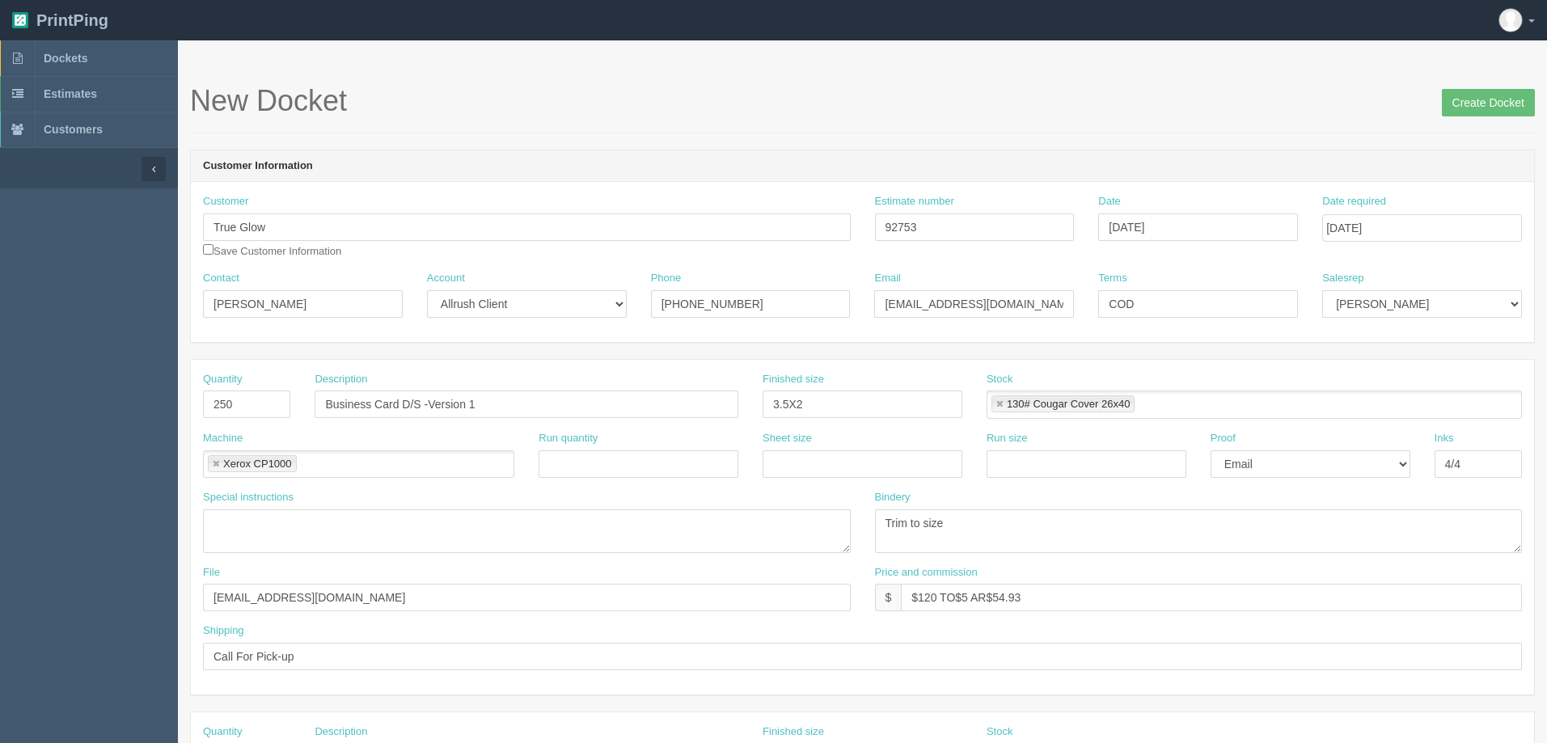
type input "250"
click at [1358, 310] on select "[PERSON_NAME] [PERSON_NAME] [PERSON_NAME] [PERSON_NAME] [PERSON_NAME] [PERSON_N…" at bounding box center [1423, 304] width 200 height 28
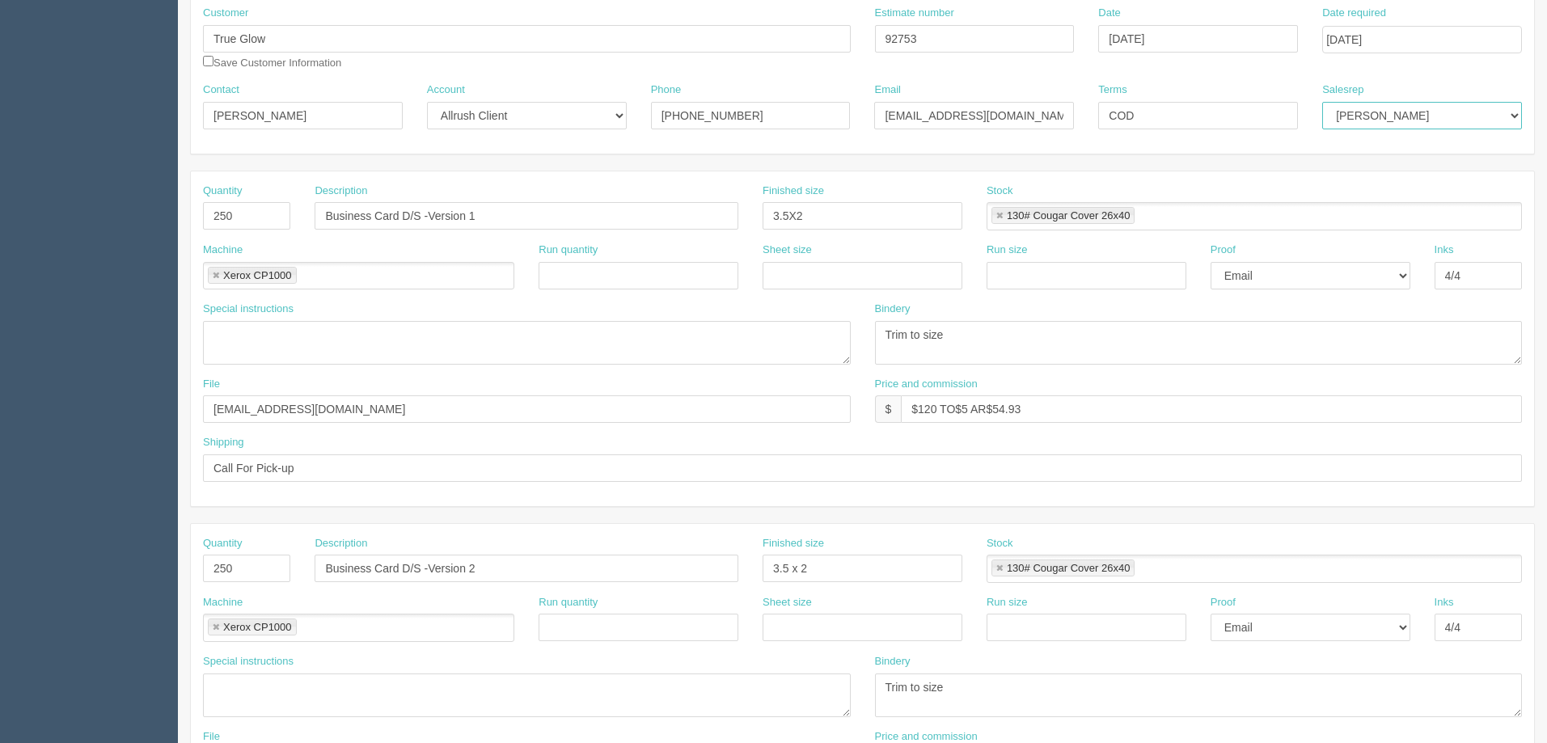
scroll to position [81, 0]
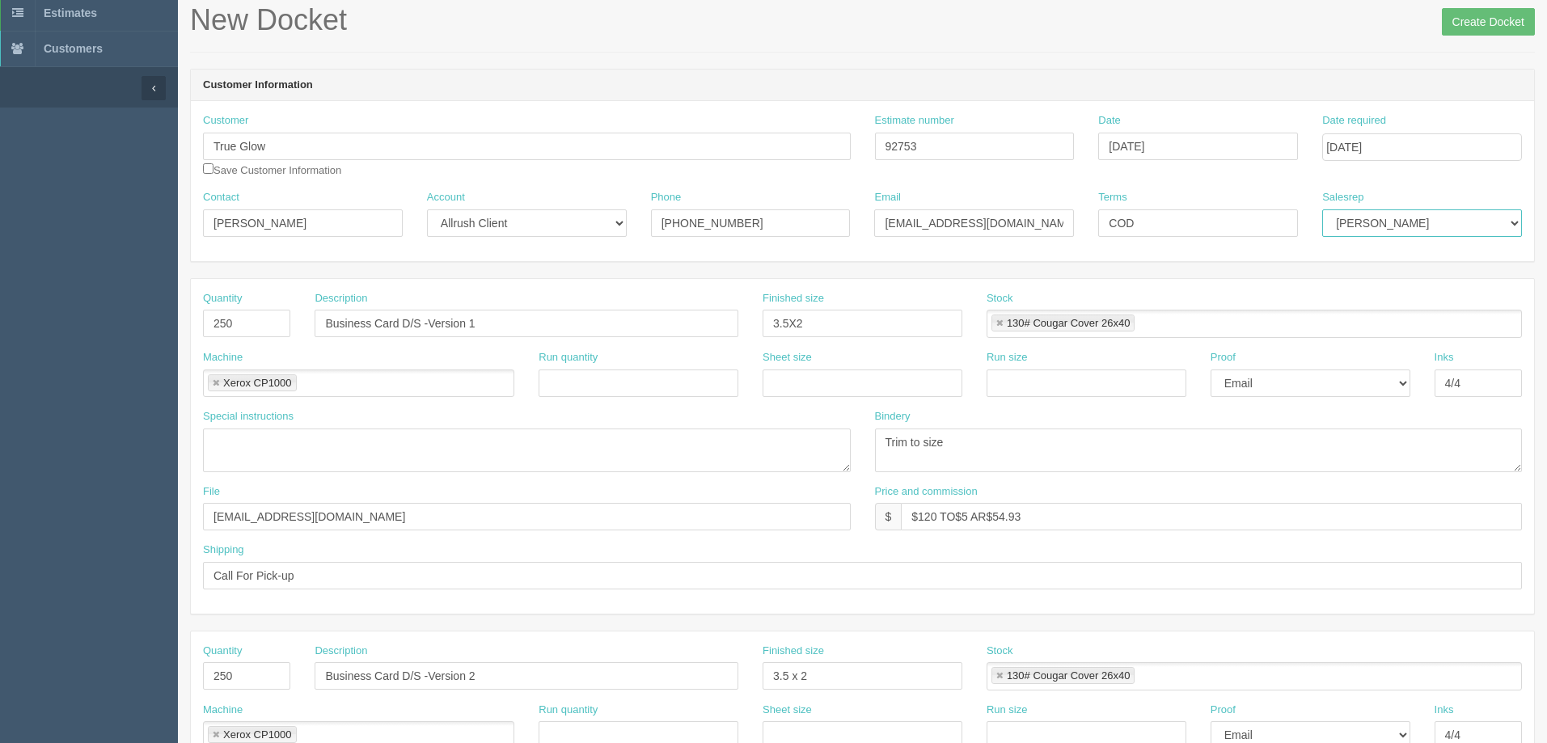
click at [1443, 221] on select "[PERSON_NAME] [PERSON_NAME] [PERSON_NAME] [PERSON_NAME] [PERSON_NAME] [PERSON_N…" at bounding box center [1423, 224] width 200 height 28
click at [1465, 184] on div "Customer True Glow True Bird Dreams True Buch Kombucha True Custom Kitchens Tru…" at bounding box center [863, 151] width 1344 height 77
click at [1503, 25] on input "Create Docket" at bounding box center [1488, 22] width 93 height 28
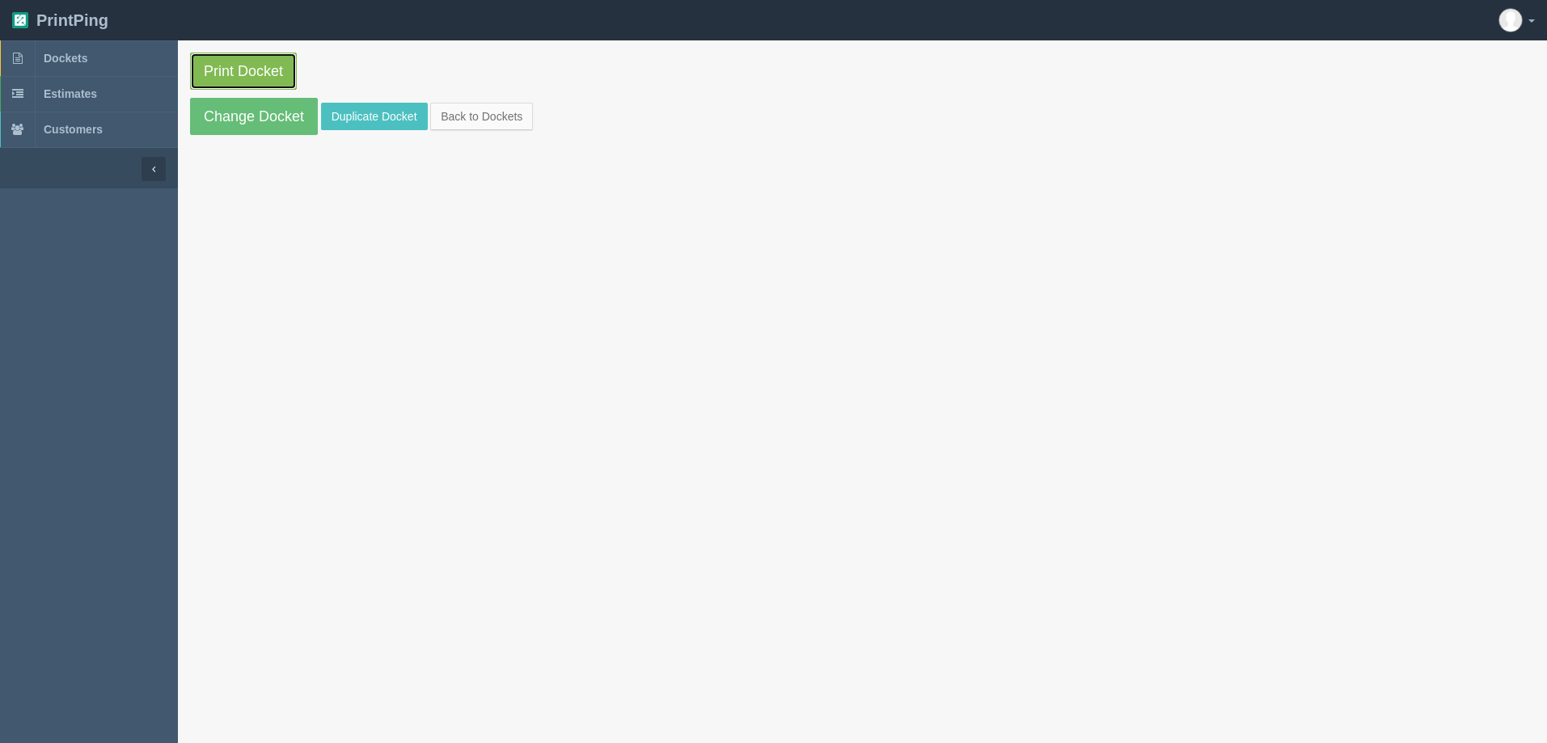
click at [270, 69] on link "Print Docket" at bounding box center [243, 71] width 107 height 37
